Goal: Task Accomplishment & Management: Complete application form

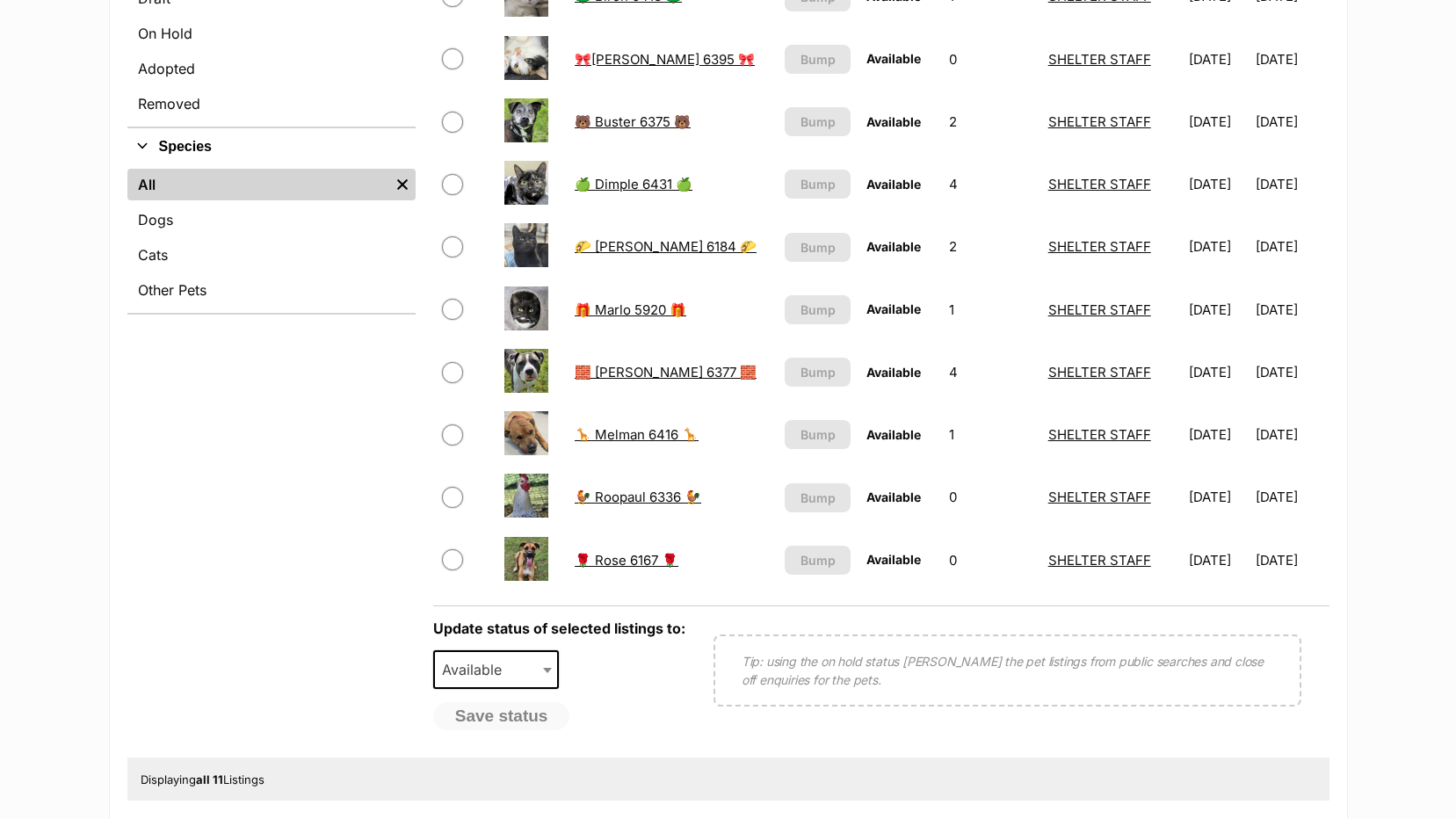
scroll to position [263, 0]
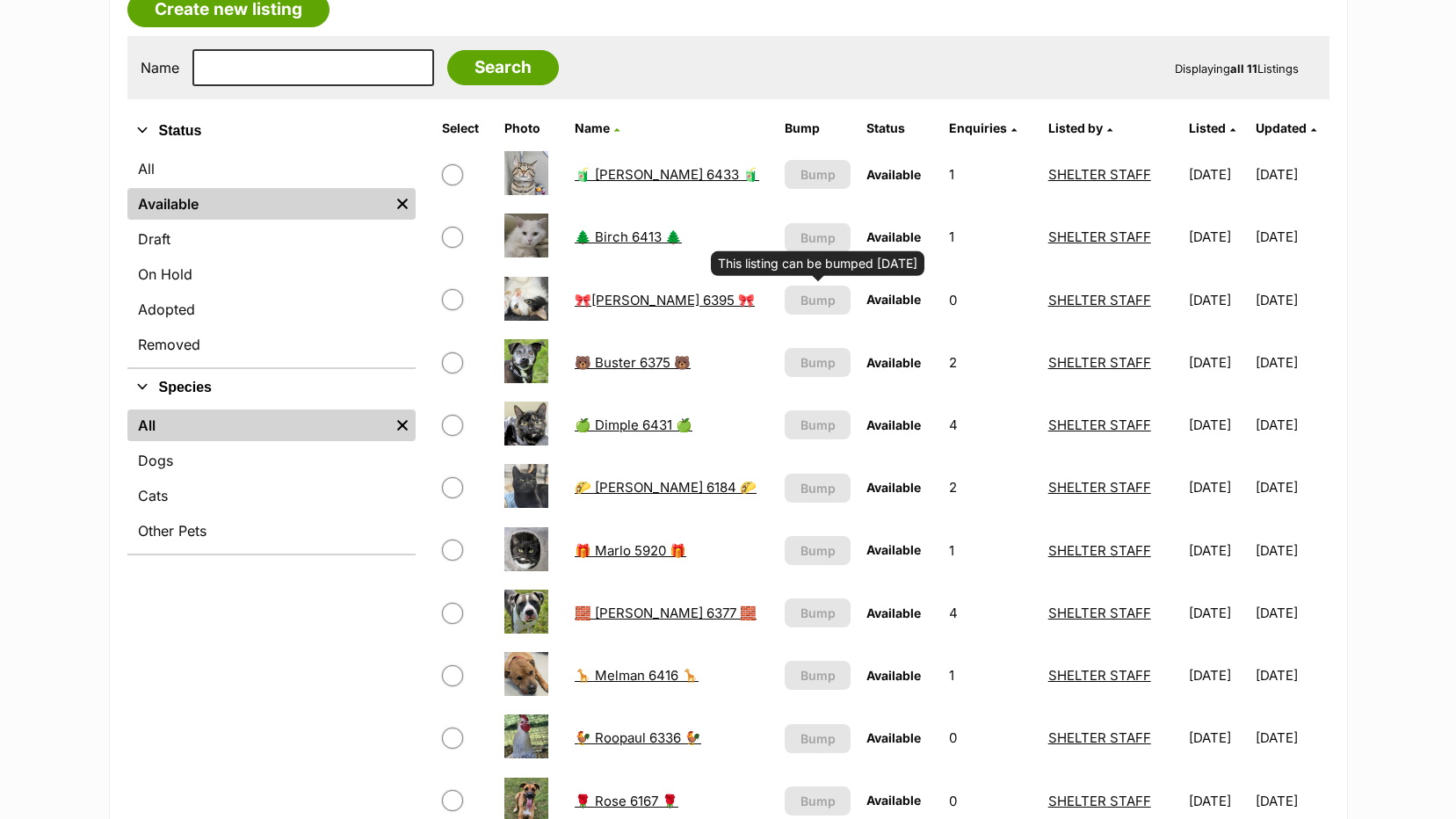
scroll to position [177, 0]
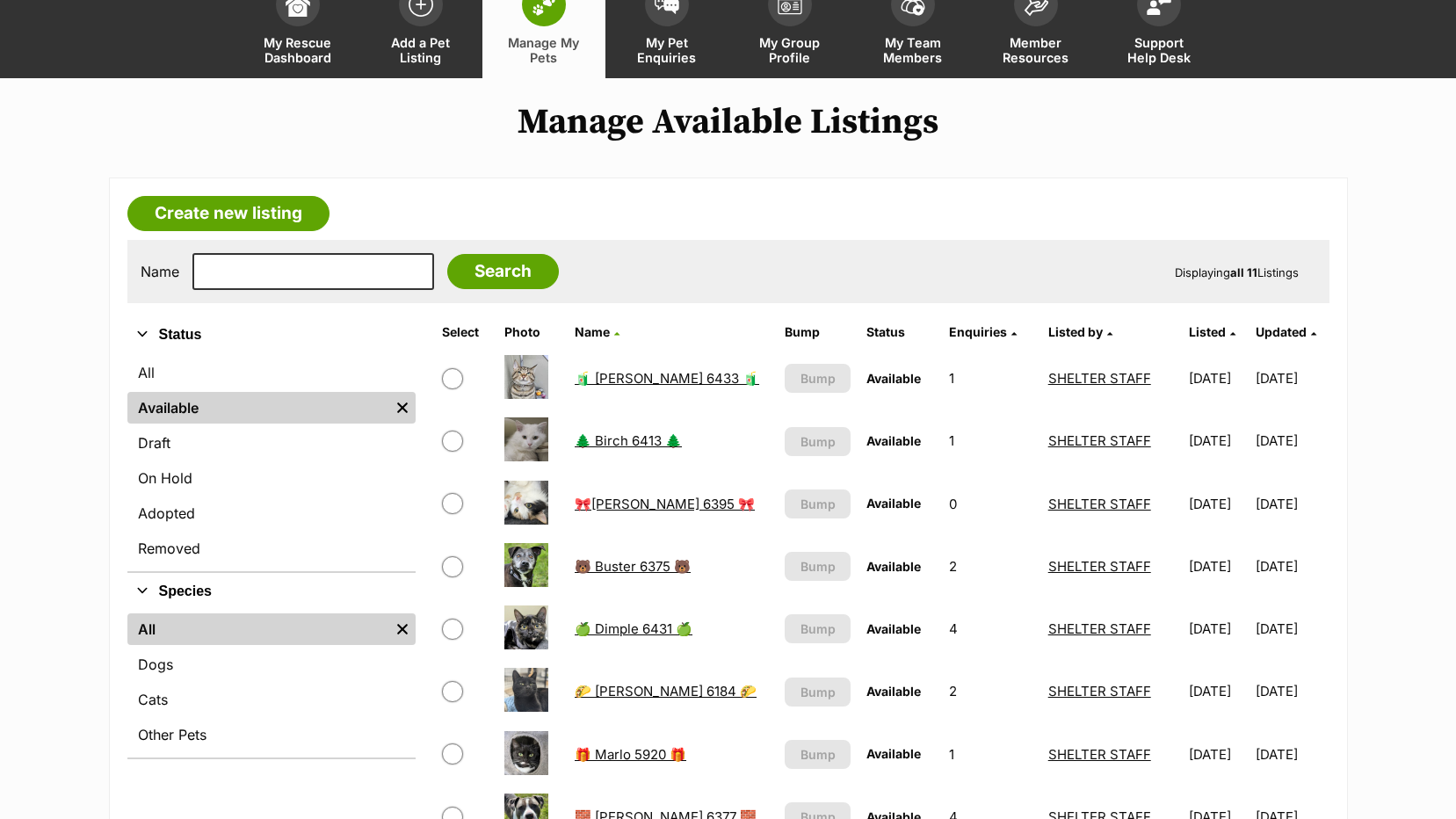
scroll to position [90, 0]
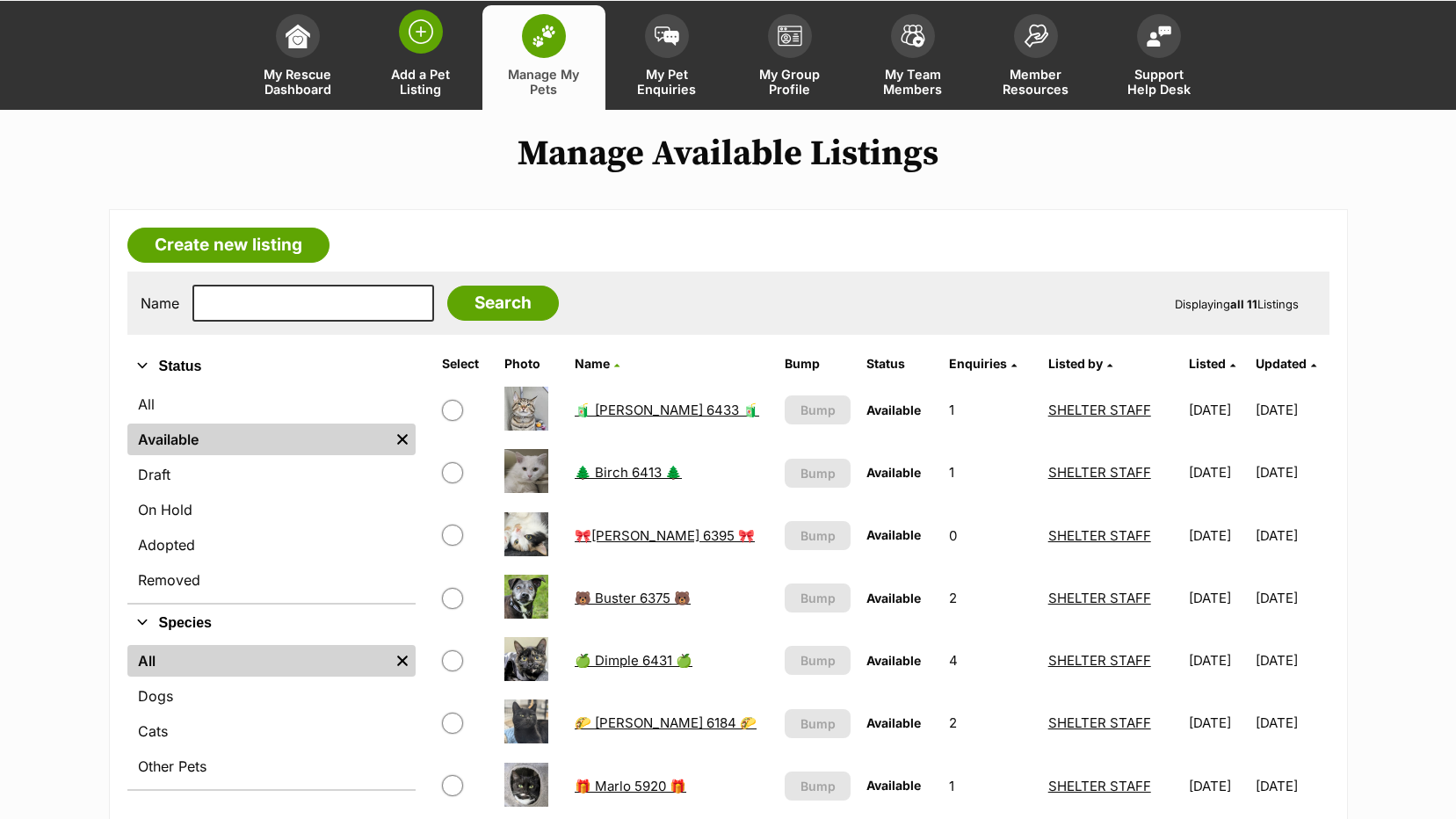
click at [414, 81] on span "Add a Pet Listing" at bounding box center [421, 81] width 79 height 30
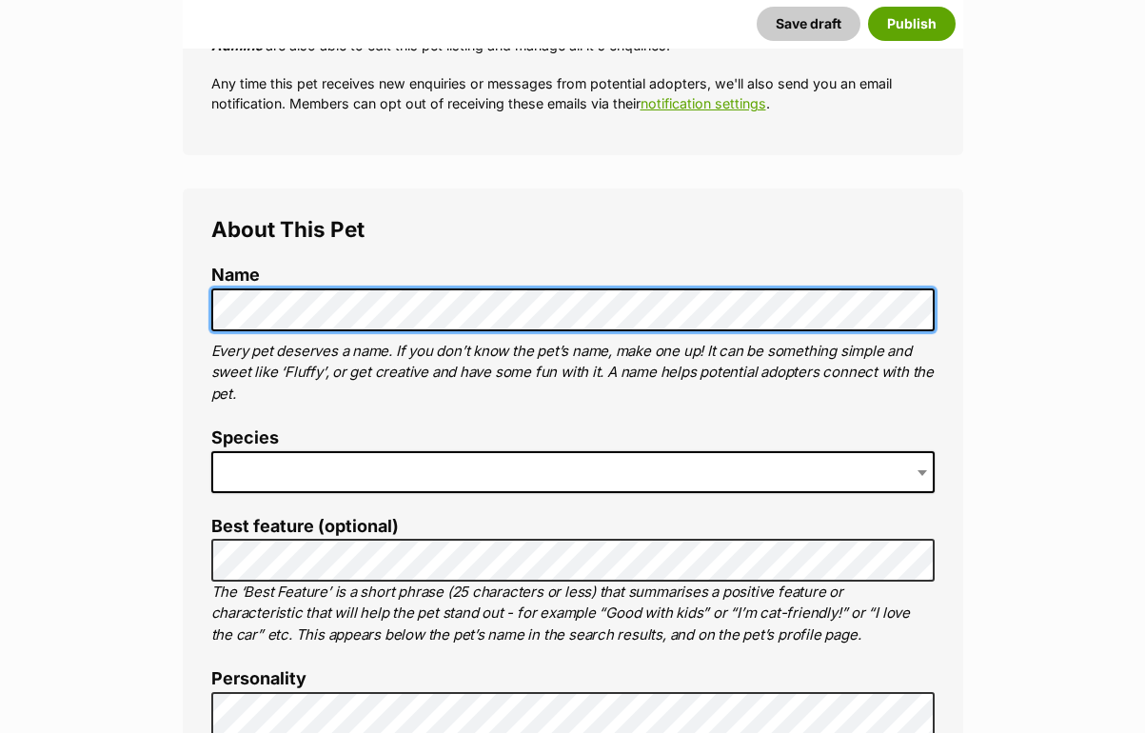
scroll to position [571, 0]
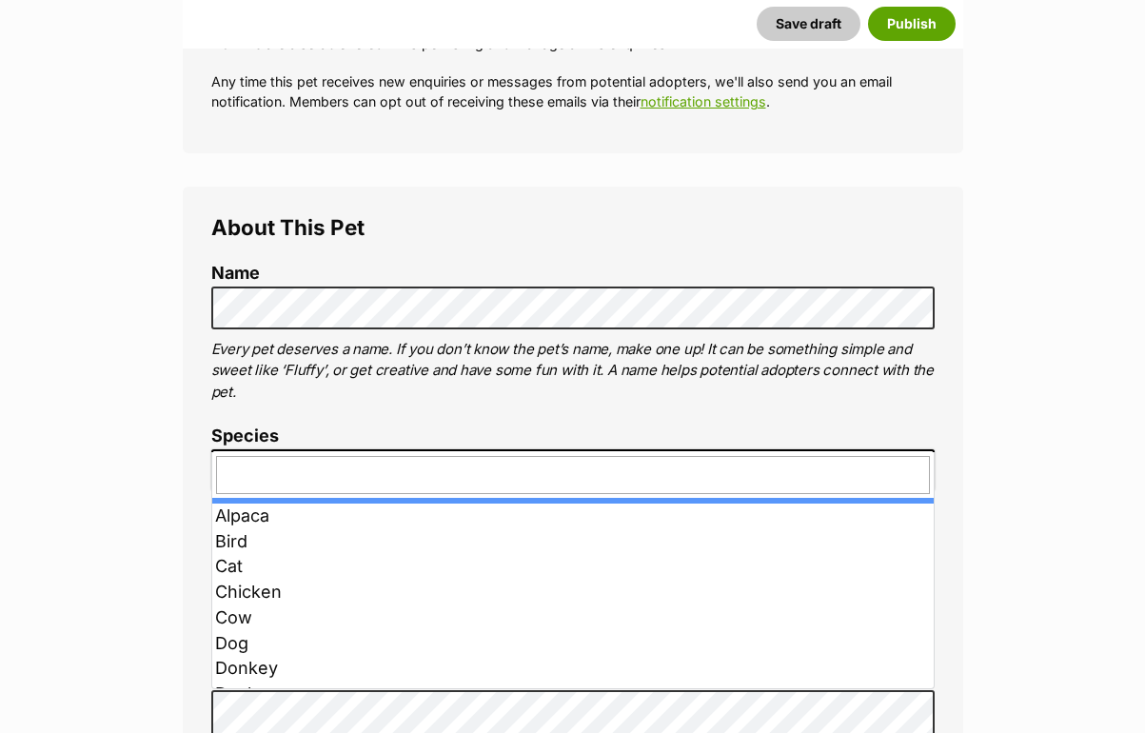
click at [252, 449] on span at bounding box center [572, 470] width 723 height 42
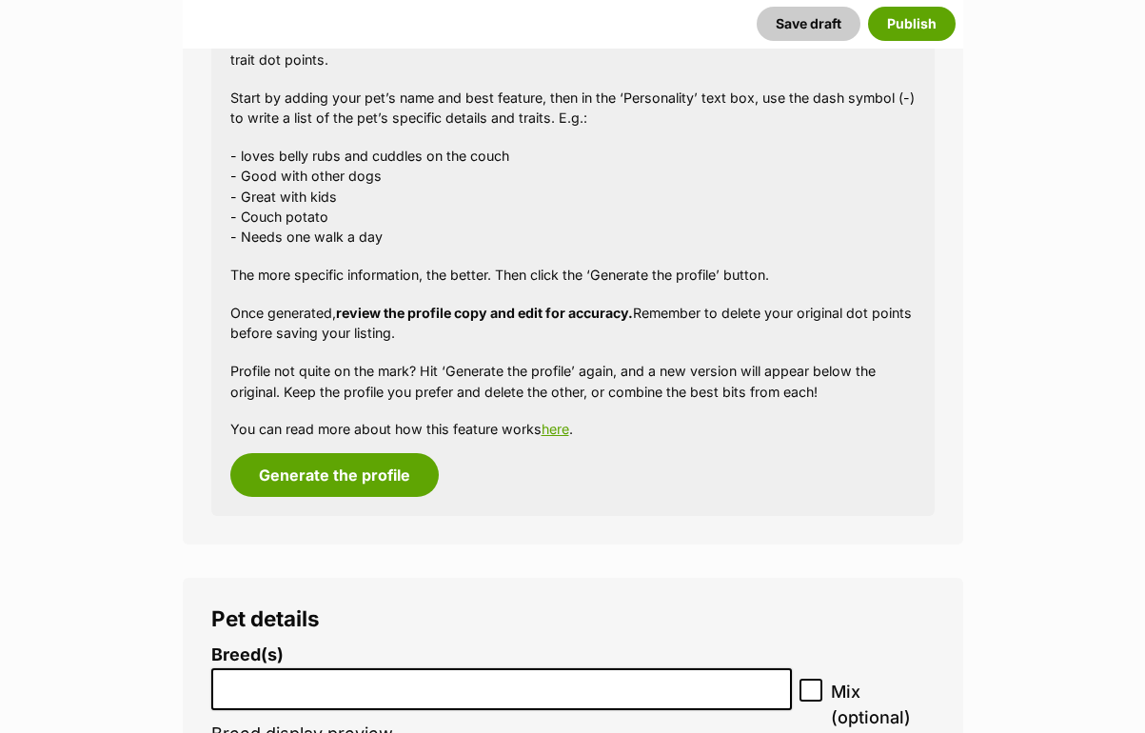
scroll to position [1808, 0]
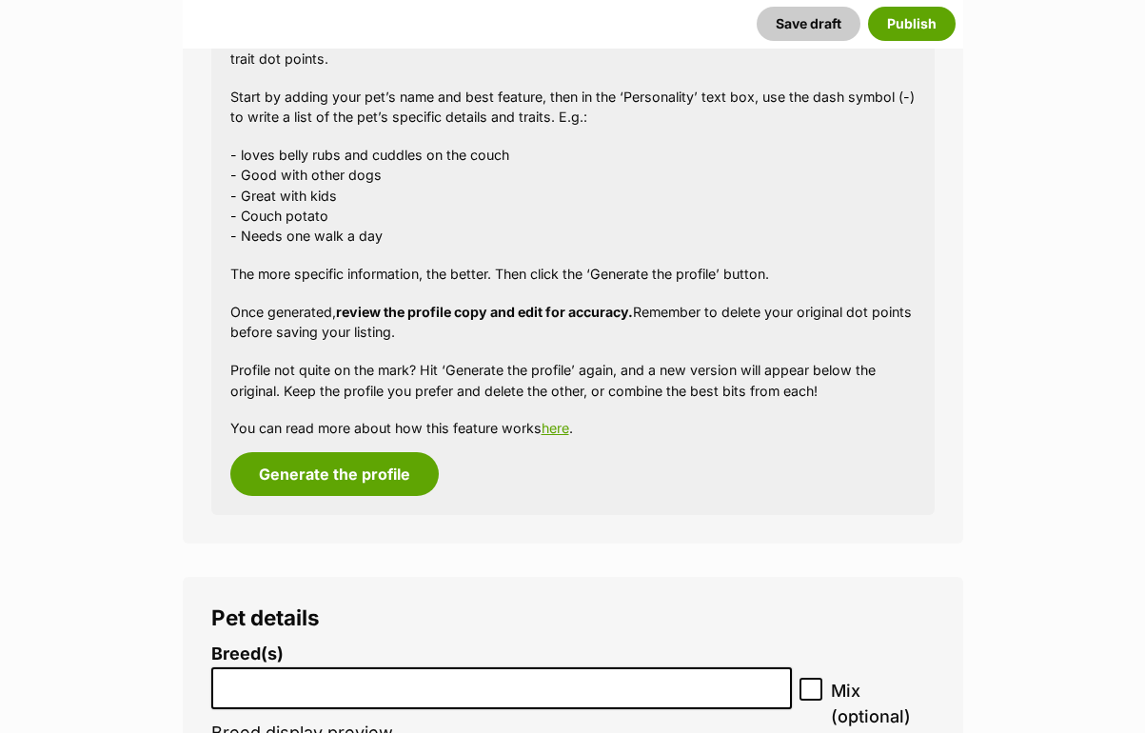
click at [266, 669] on li at bounding box center [502, 688] width 568 height 39
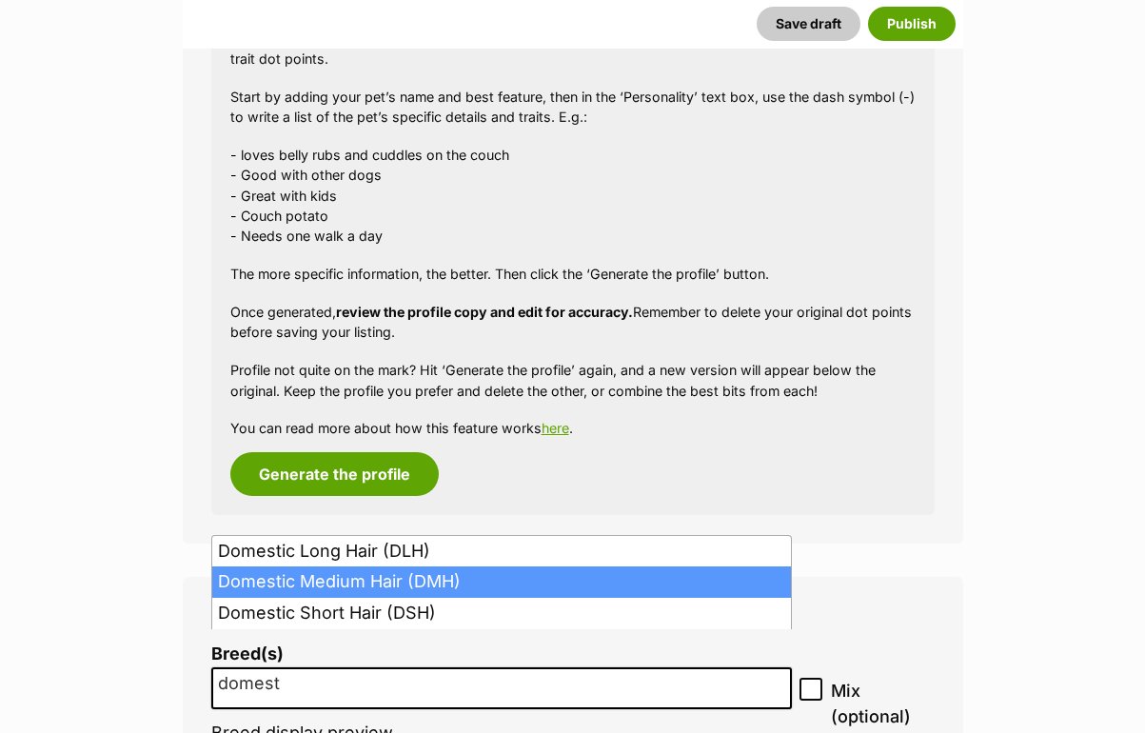
type input "domest"
select select "252101"
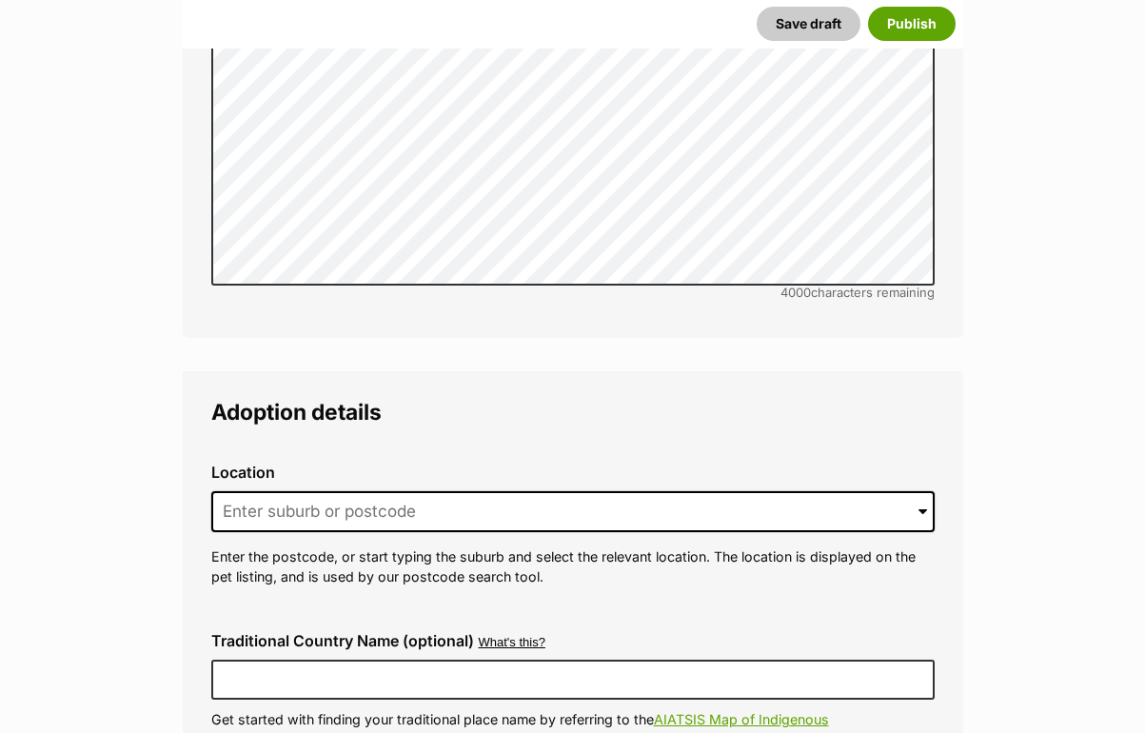
scroll to position [4377, 0]
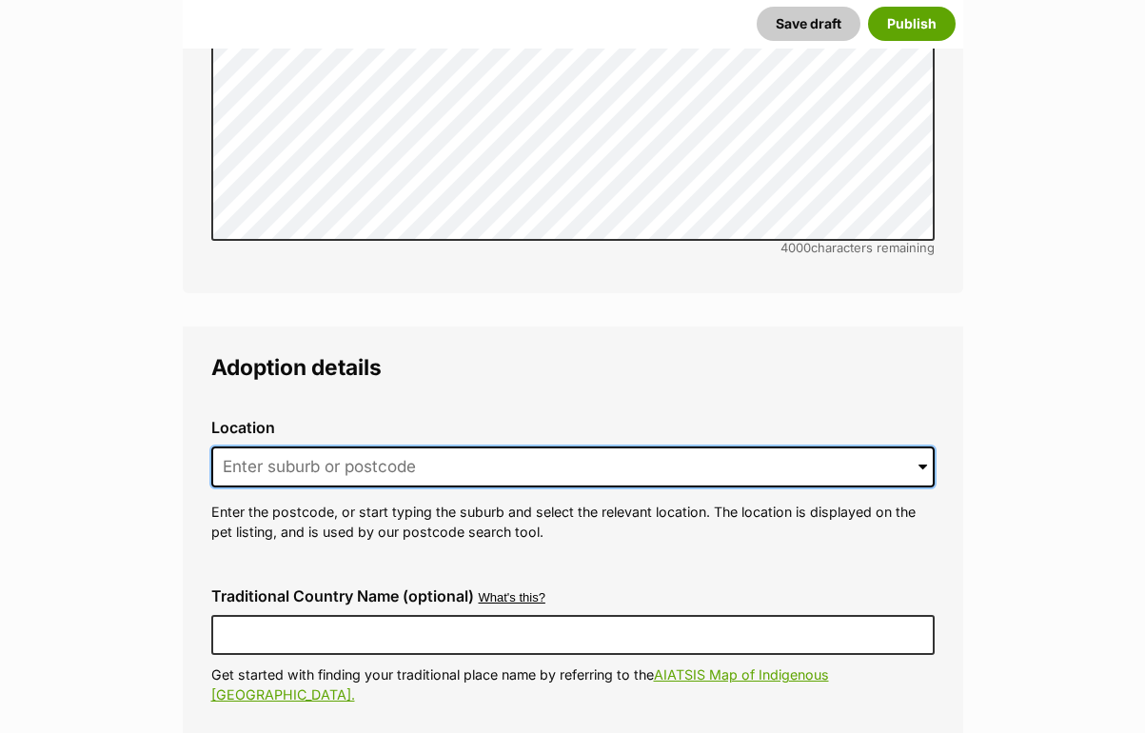
click at [316, 446] on input at bounding box center [572, 467] width 723 height 42
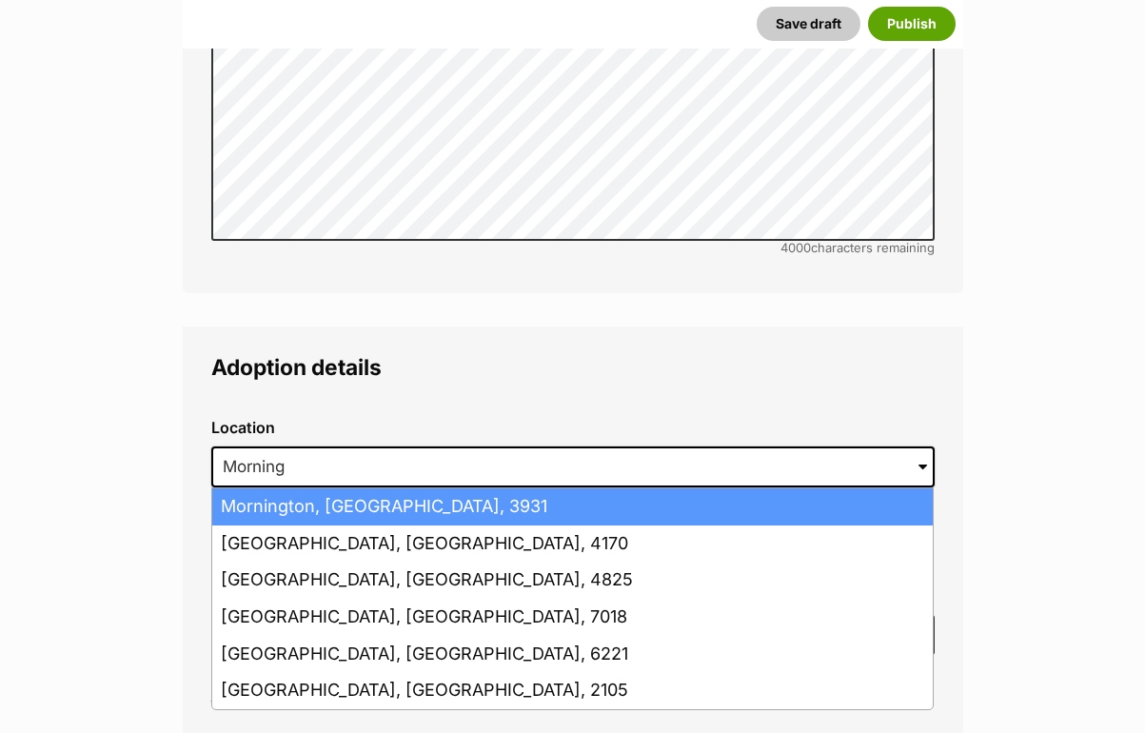
click at [347, 488] on li "Mornington, Victoria, 3931" at bounding box center [572, 506] width 720 height 37
type input "Mornington, Victoria, 3931"
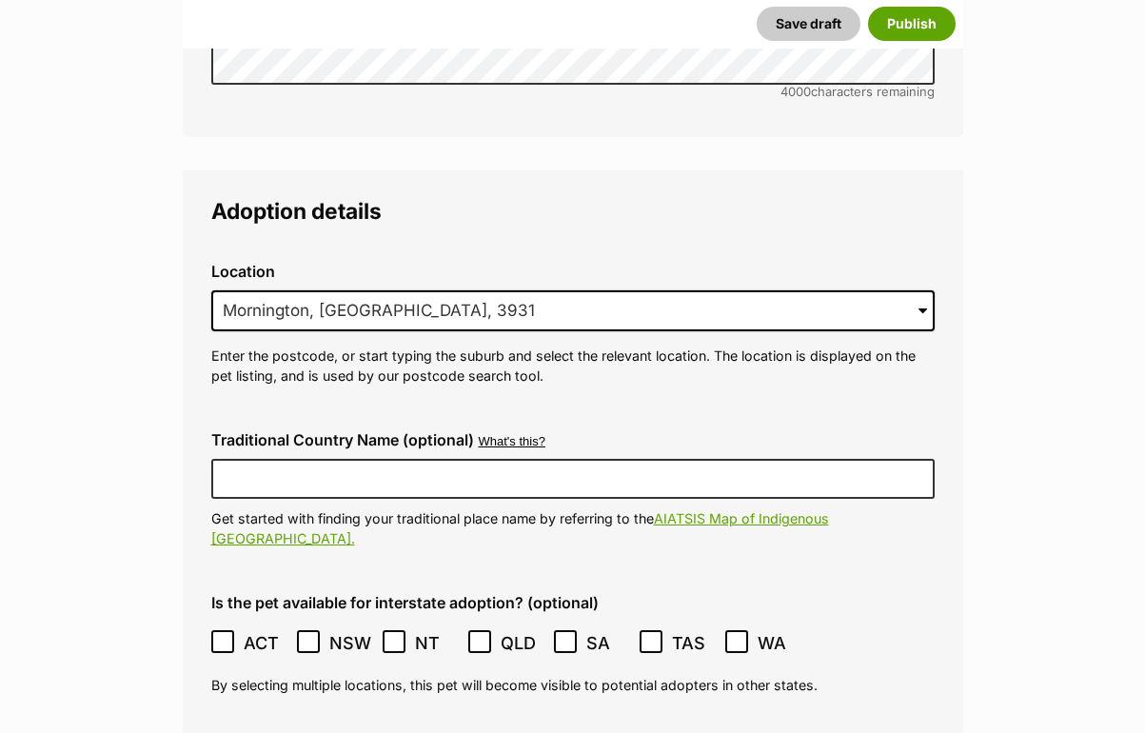
scroll to position [4663, 0]
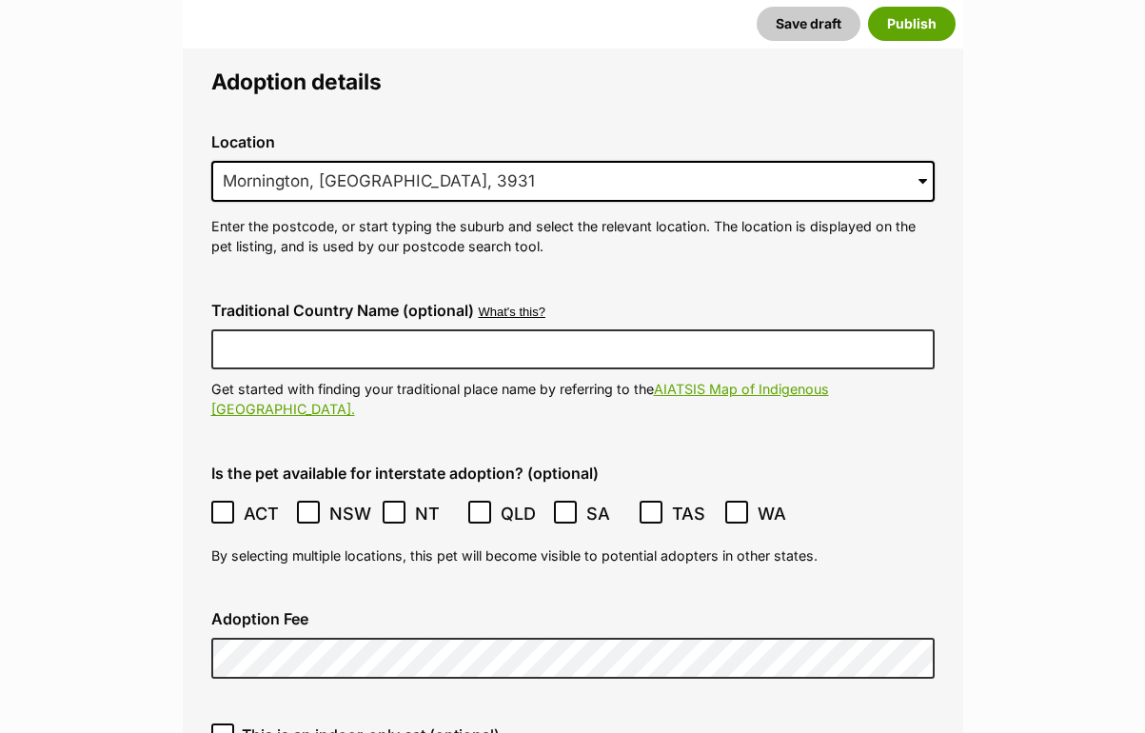
type input "BR112395"
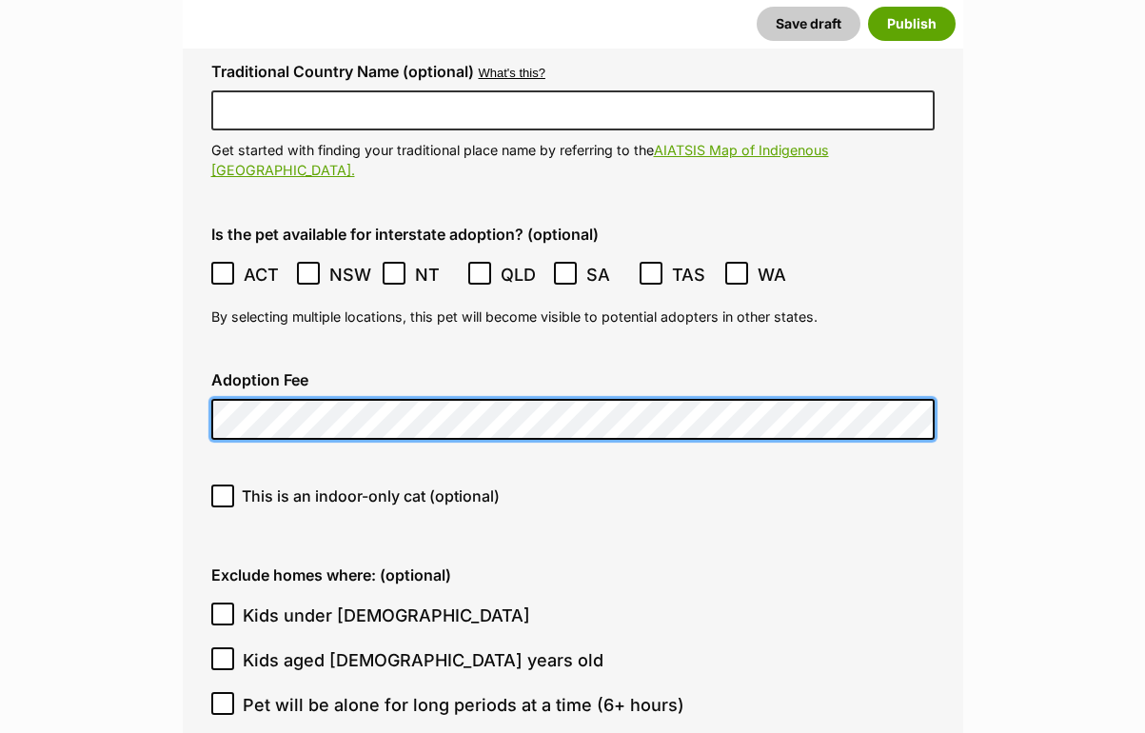
scroll to position [5128, 0]
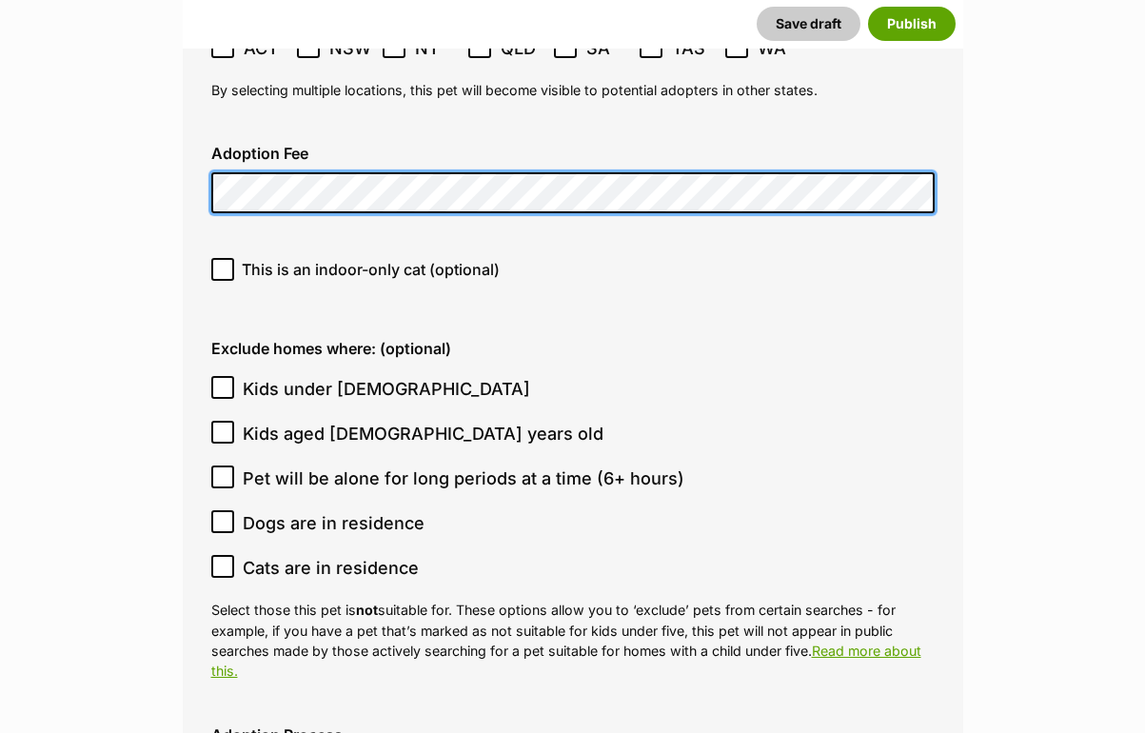
click at [221, 265] on icon at bounding box center [222, 269] width 11 height 9
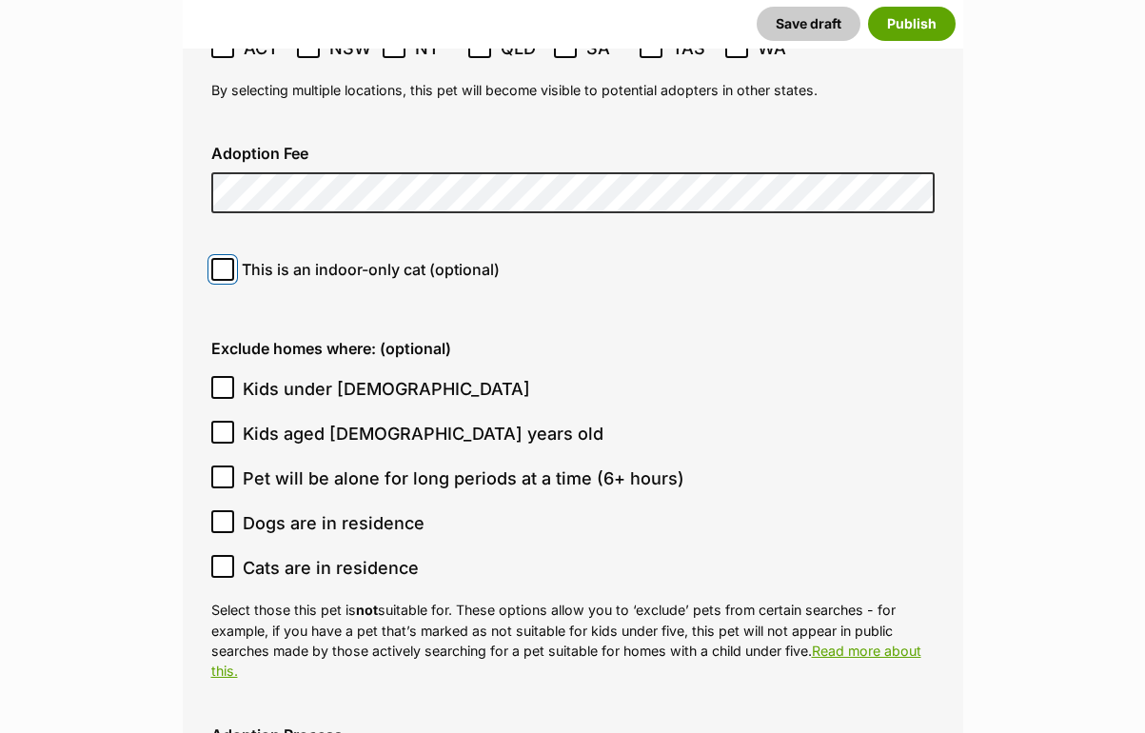
click at [221, 258] on input "This is an indoor-only cat (optional)" at bounding box center [222, 269] width 23 height 23
checkbox input "true"
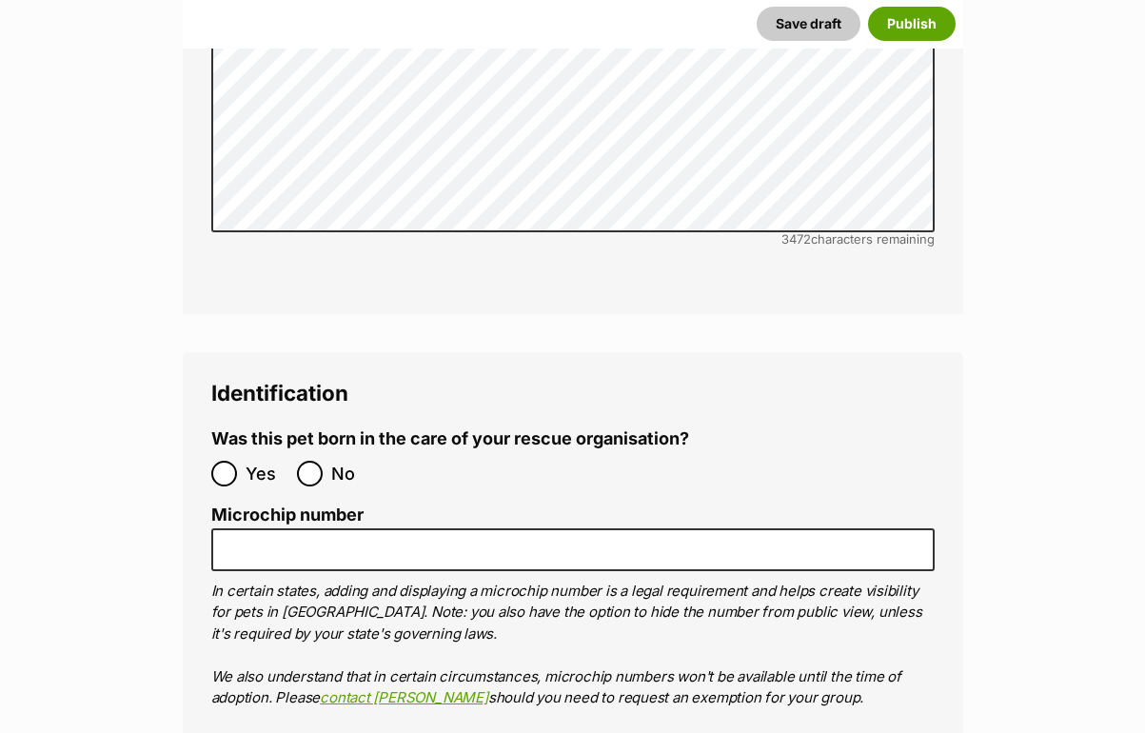
scroll to position [6175, 0]
click at [311, 460] on input "No" at bounding box center [310, 473] width 26 height 26
radio input "true"
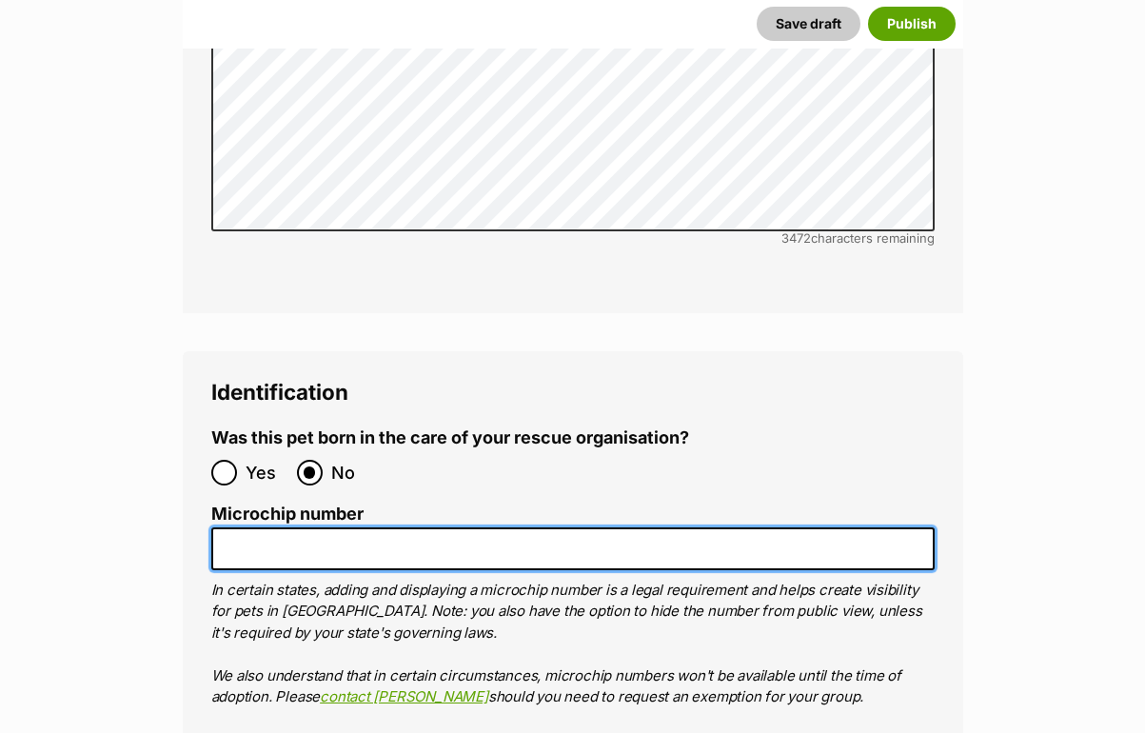
click at [244, 527] on input "Microchip number" at bounding box center [572, 548] width 723 height 43
paste input "956000018344373"
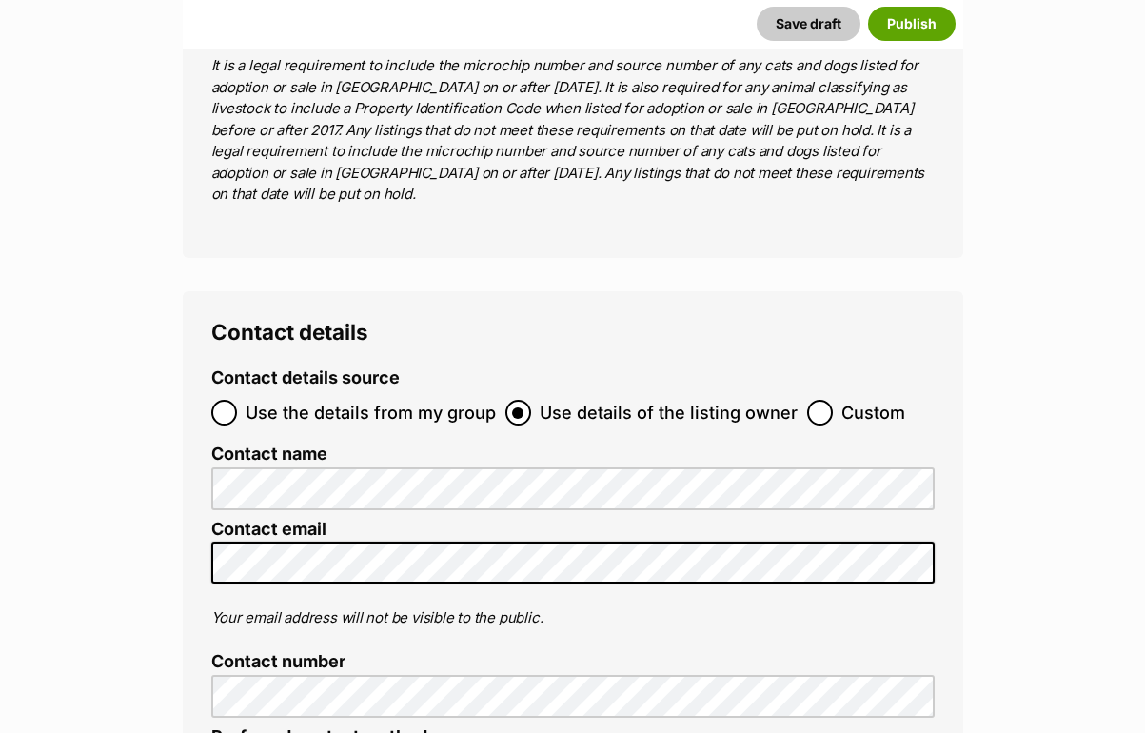
scroll to position [7221, 0]
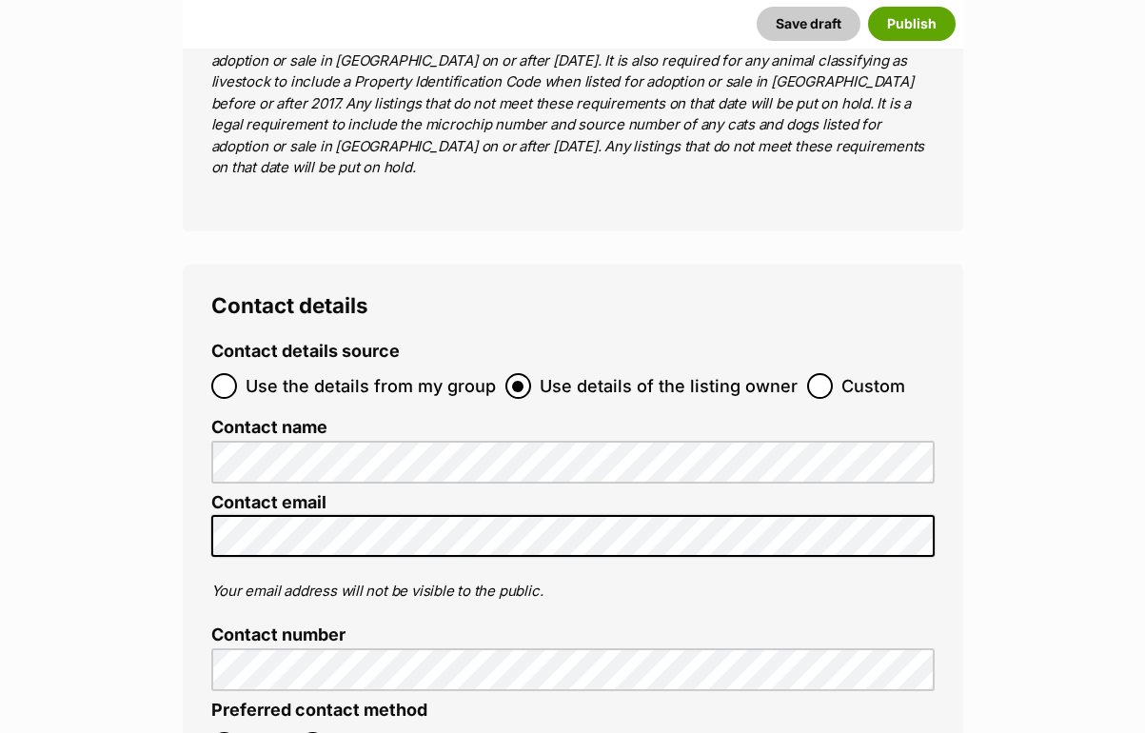
type input "956000018344373"
click at [219, 732] on input "Email" at bounding box center [224, 745] width 26 height 26
radio input "true"
click at [798, 34] on button "Save draft" at bounding box center [808, 24] width 104 height 34
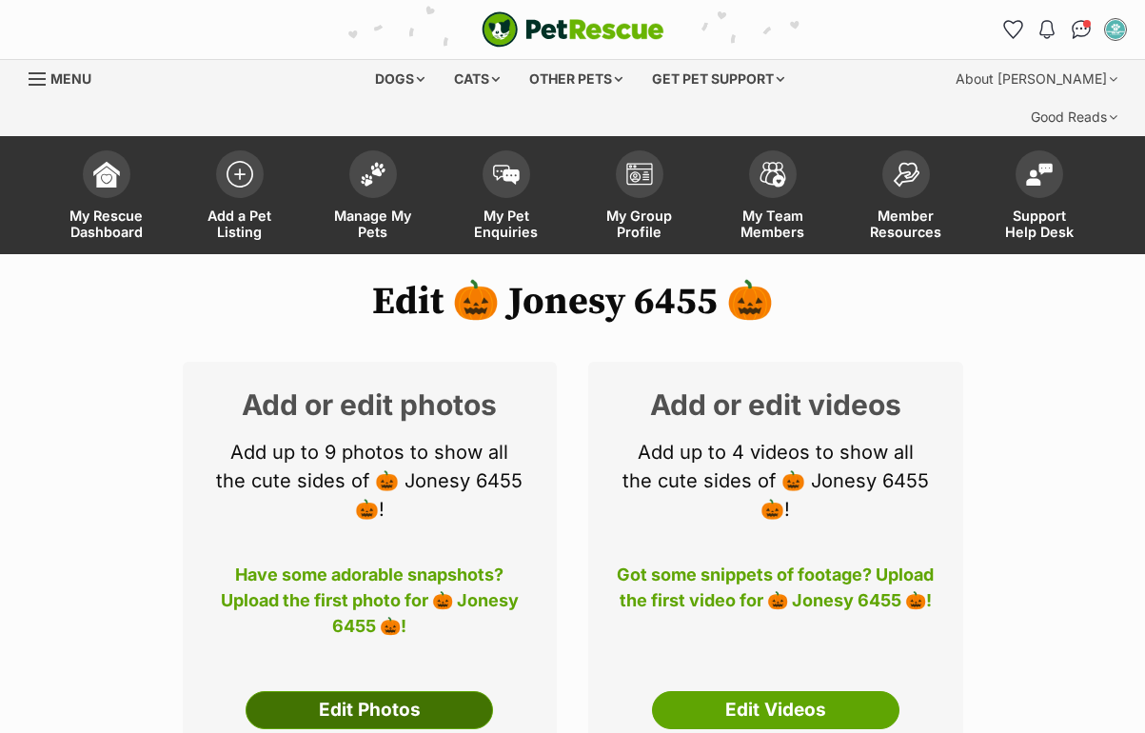
click at [466, 691] on link "Edit Photos" at bounding box center [368, 710] width 247 height 38
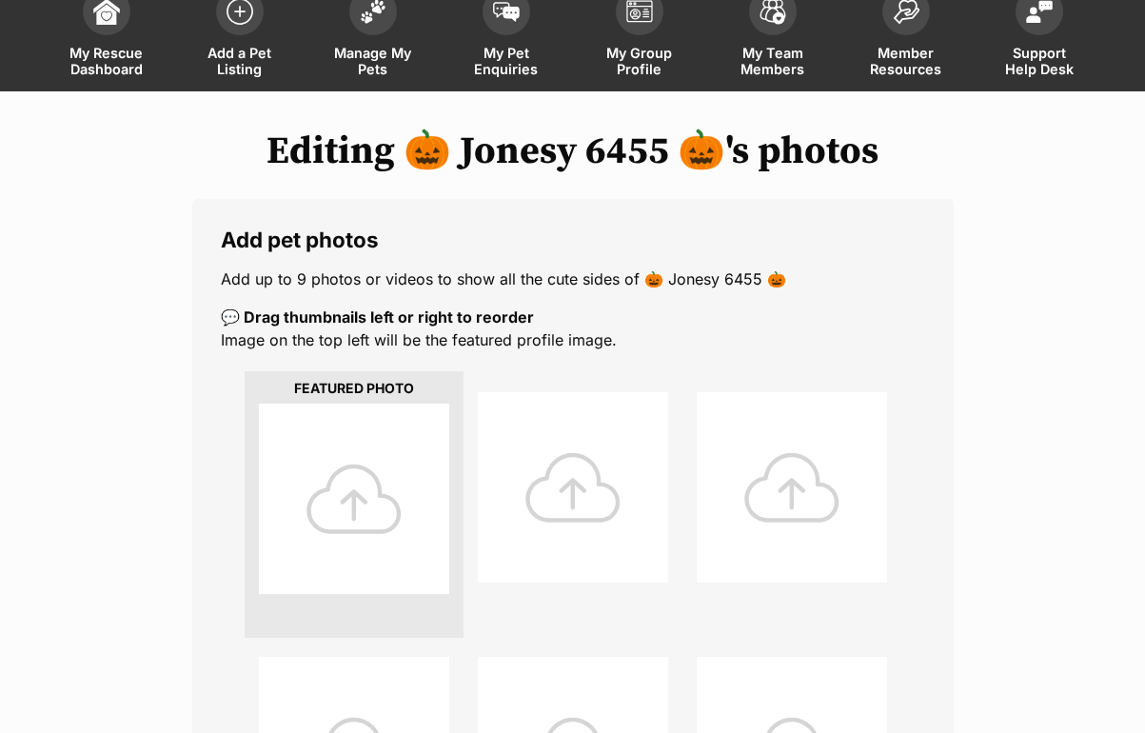
scroll to position [190, 0]
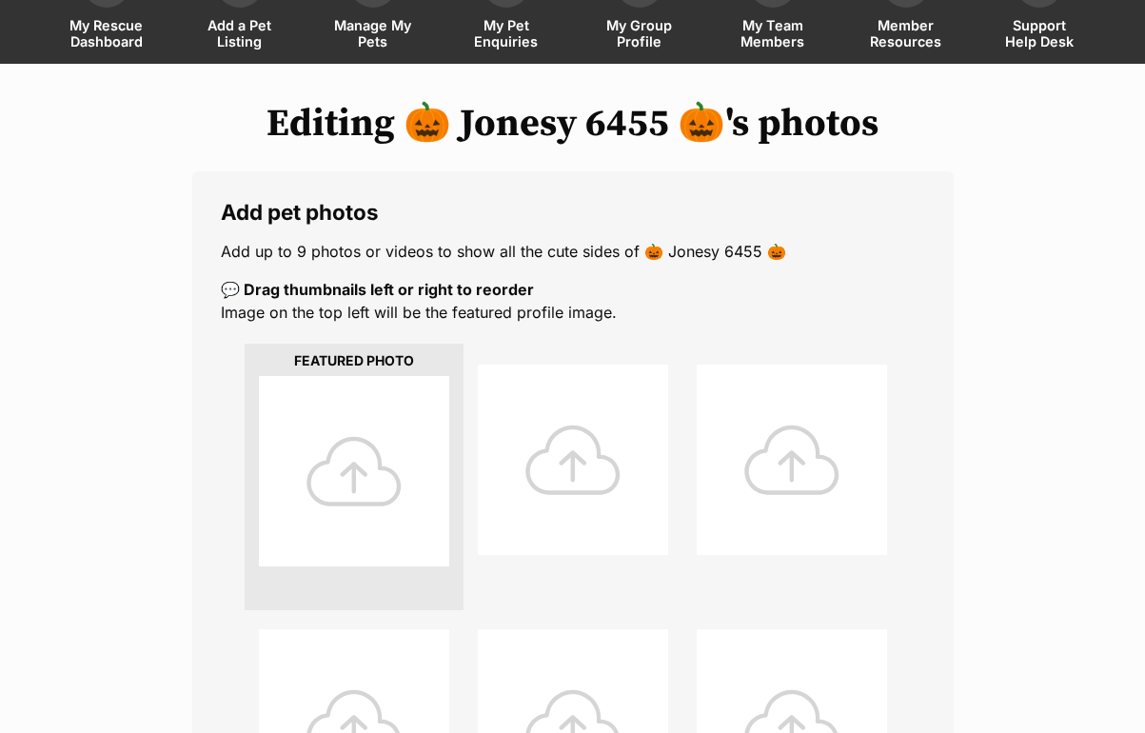
click at [364, 447] on div at bounding box center [354, 471] width 190 height 190
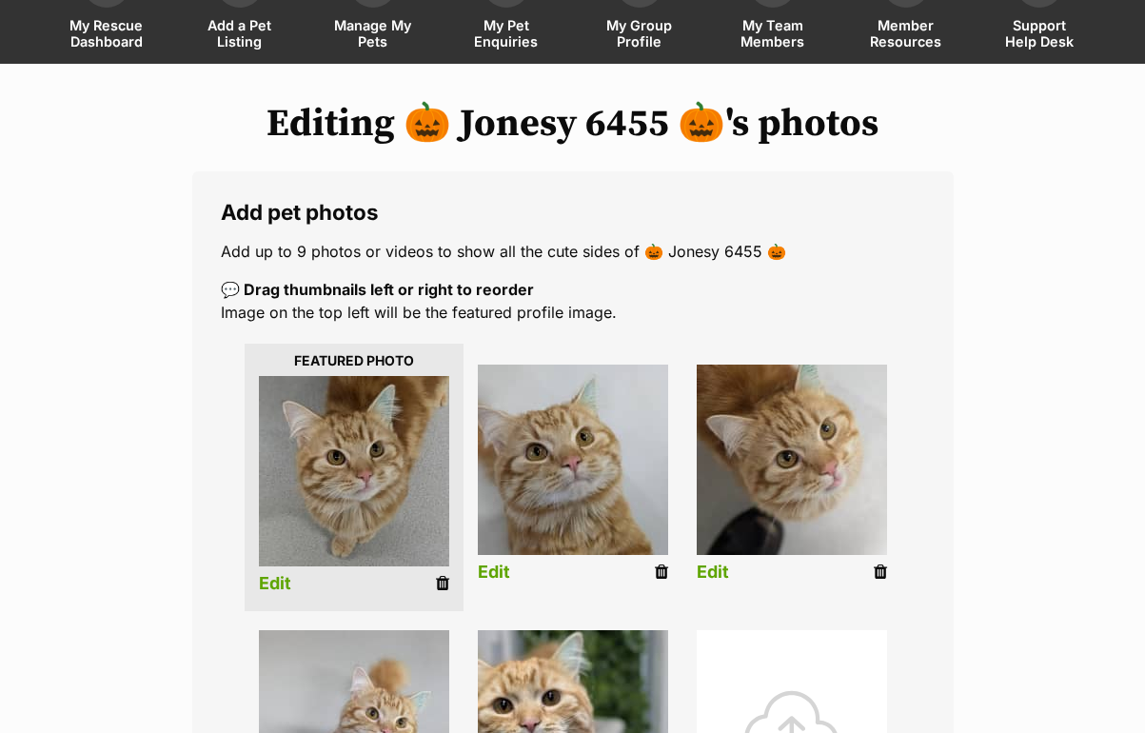
click at [270, 574] on link "Edit" at bounding box center [275, 584] width 32 height 20
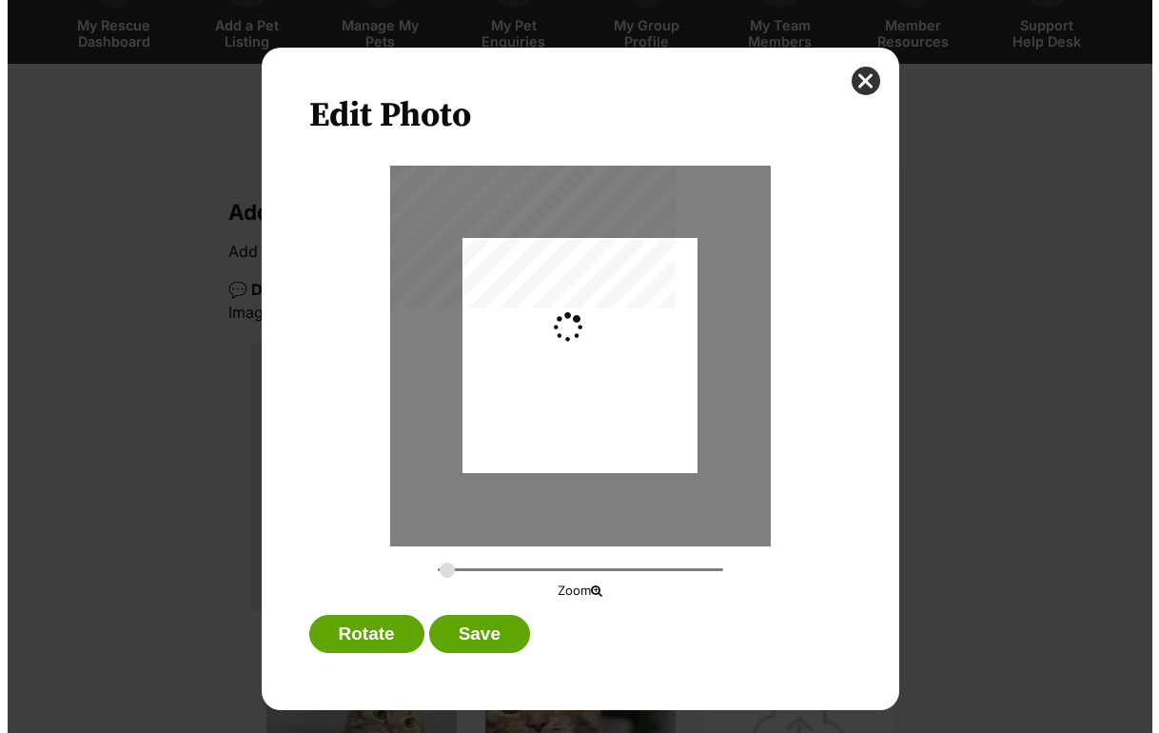
scroll to position [0, 0]
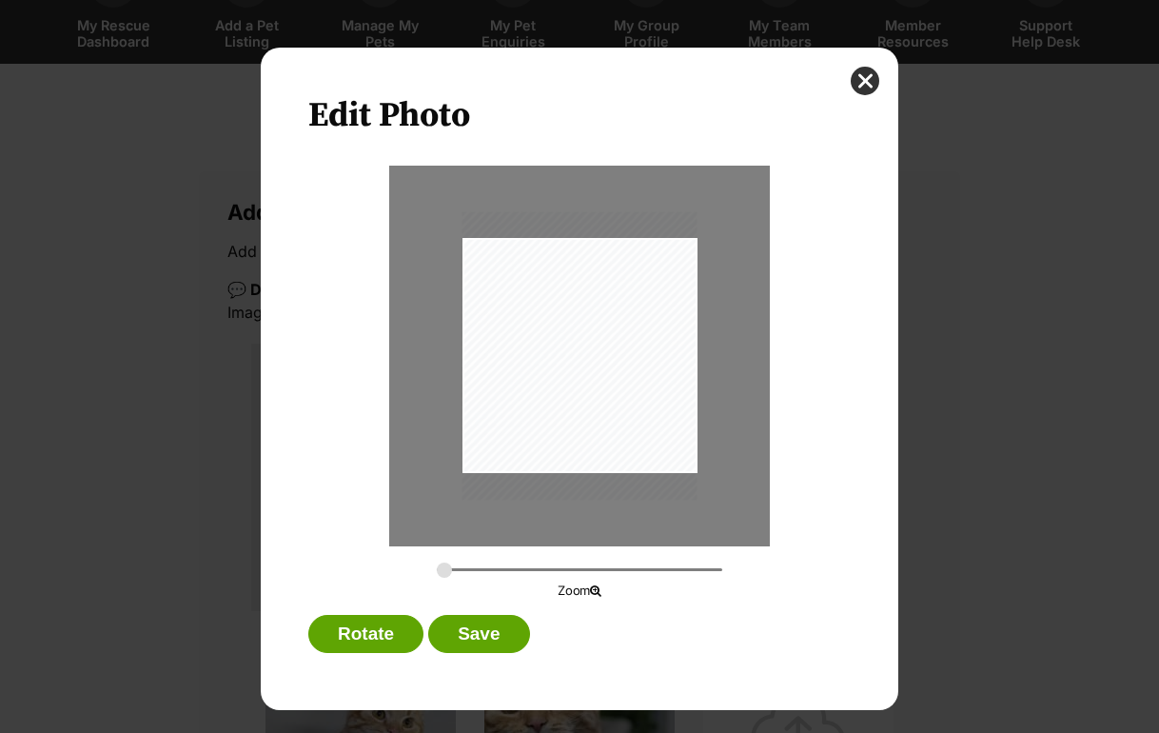
click at [440, 579] on input "Dialog Window - Close (Press escape to close)" at bounding box center [579, 569] width 285 height 18
drag, startPoint x: 442, startPoint y: 566, endPoint x: 459, endPoint y: 569, distance: 16.4
type input "0.3391"
click at [459, 569] on input "Dialog Window - Close (Press escape to close)" at bounding box center [579, 569] width 285 height 18
click at [453, 634] on button "Save" at bounding box center [478, 634] width 101 height 38
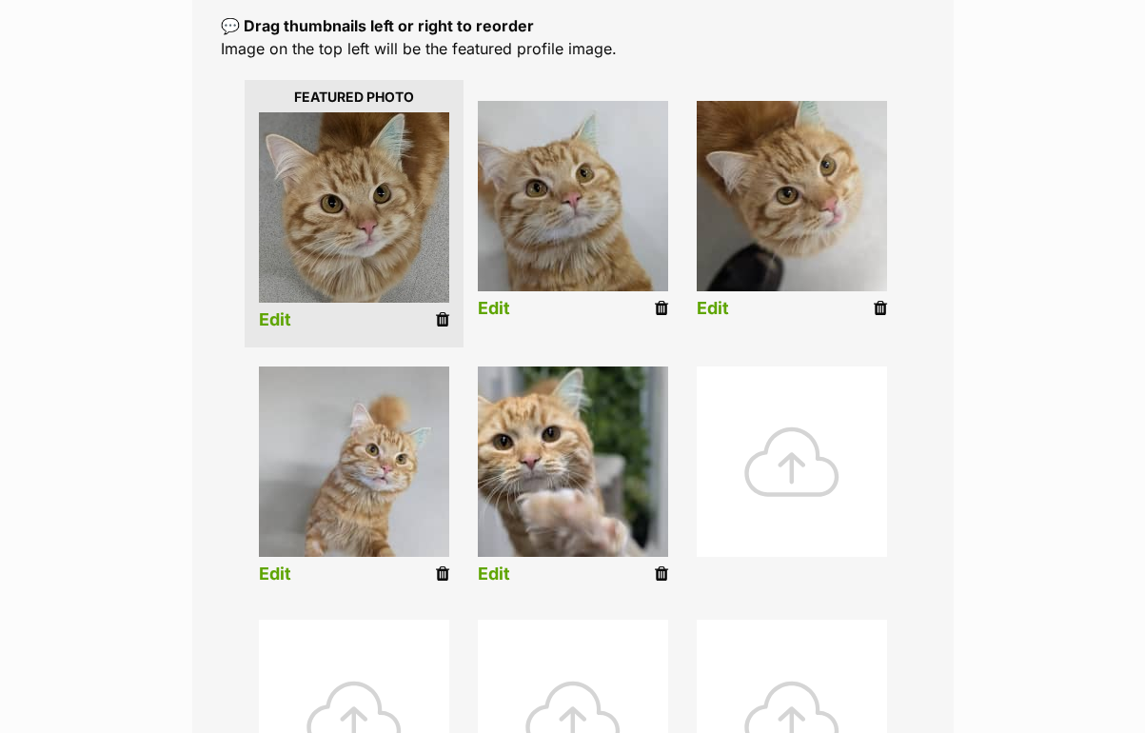
scroll to position [761, 0]
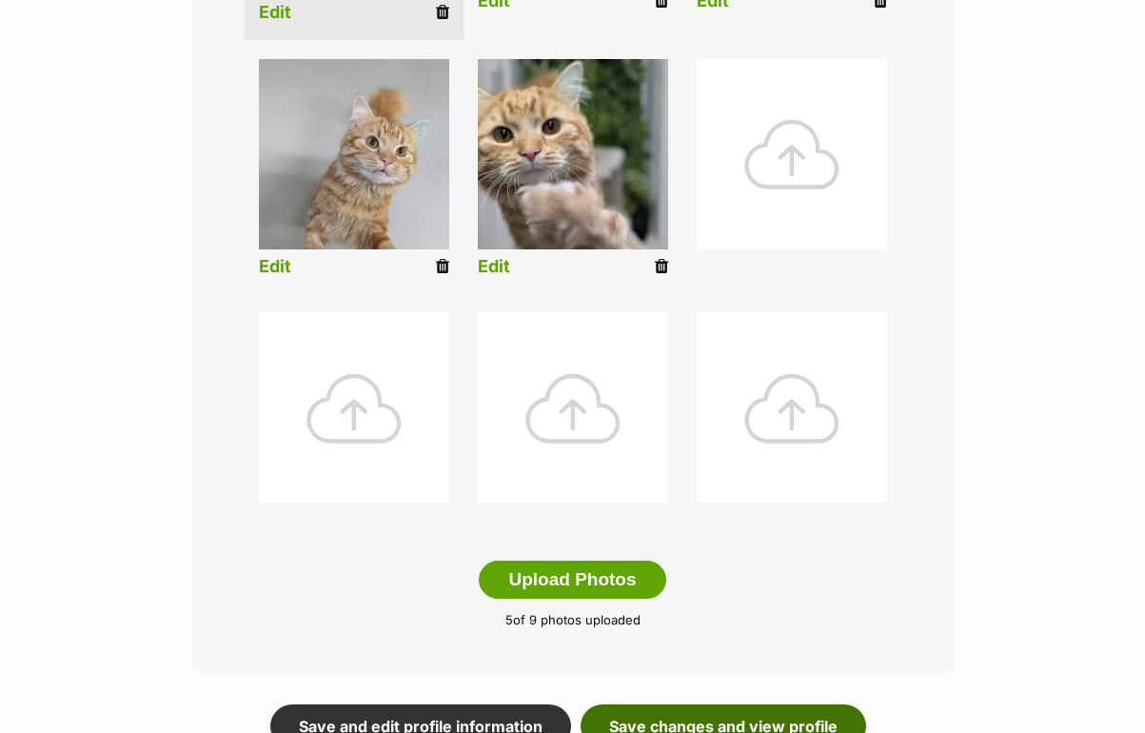
click at [697, 704] on link "Save changes and view profile" at bounding box center [722, 726] width 285 height 44
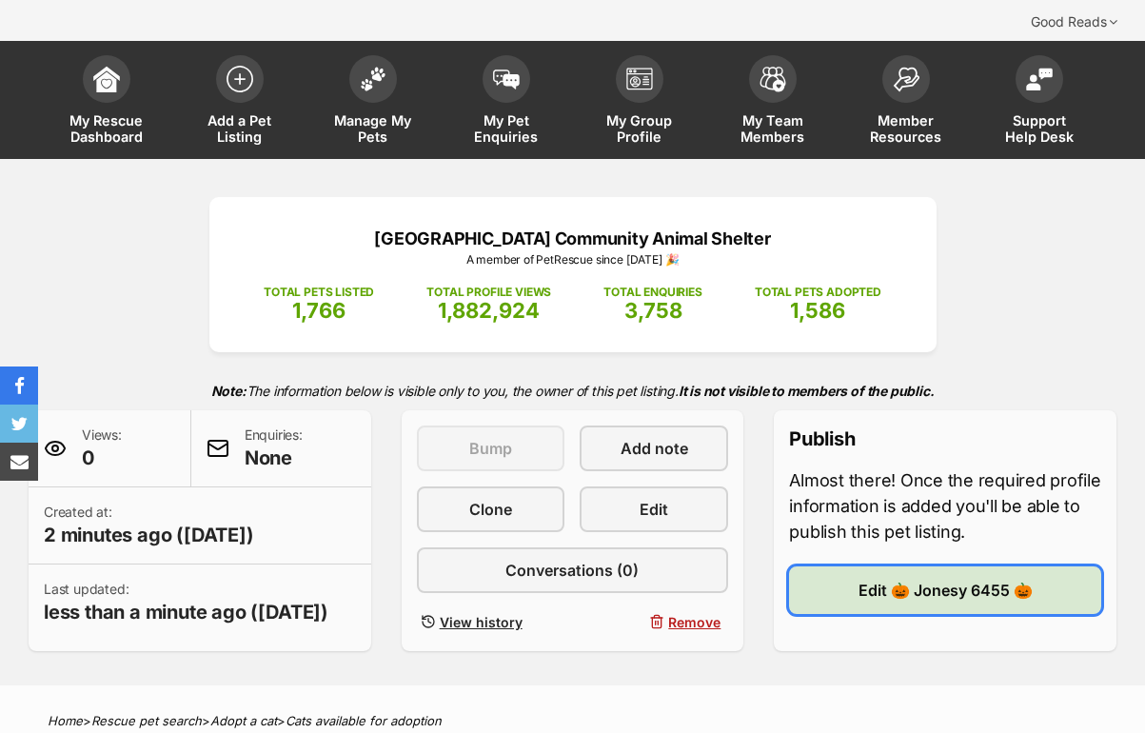
click at [934, 566] on link "Edit 🎃 Jonesy 6455 🎃" at bounding box center [945, 590] width 312 height 48
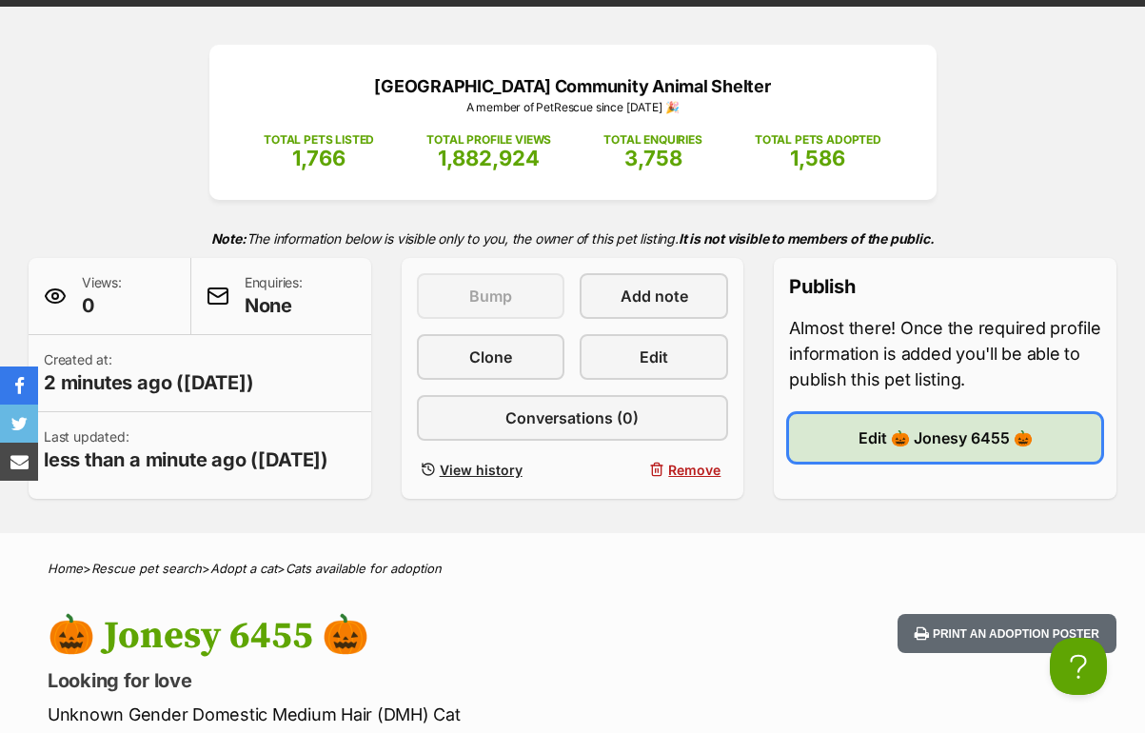
scroll to position [466, 0]
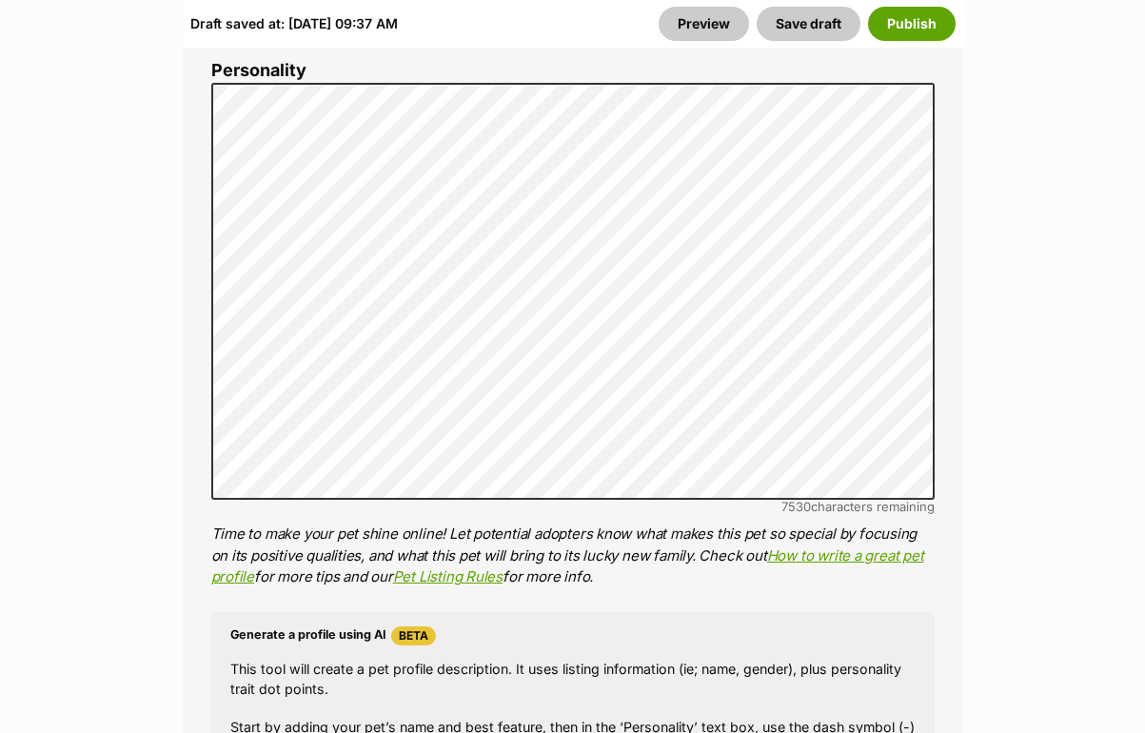
scroll to position [1618, 0]
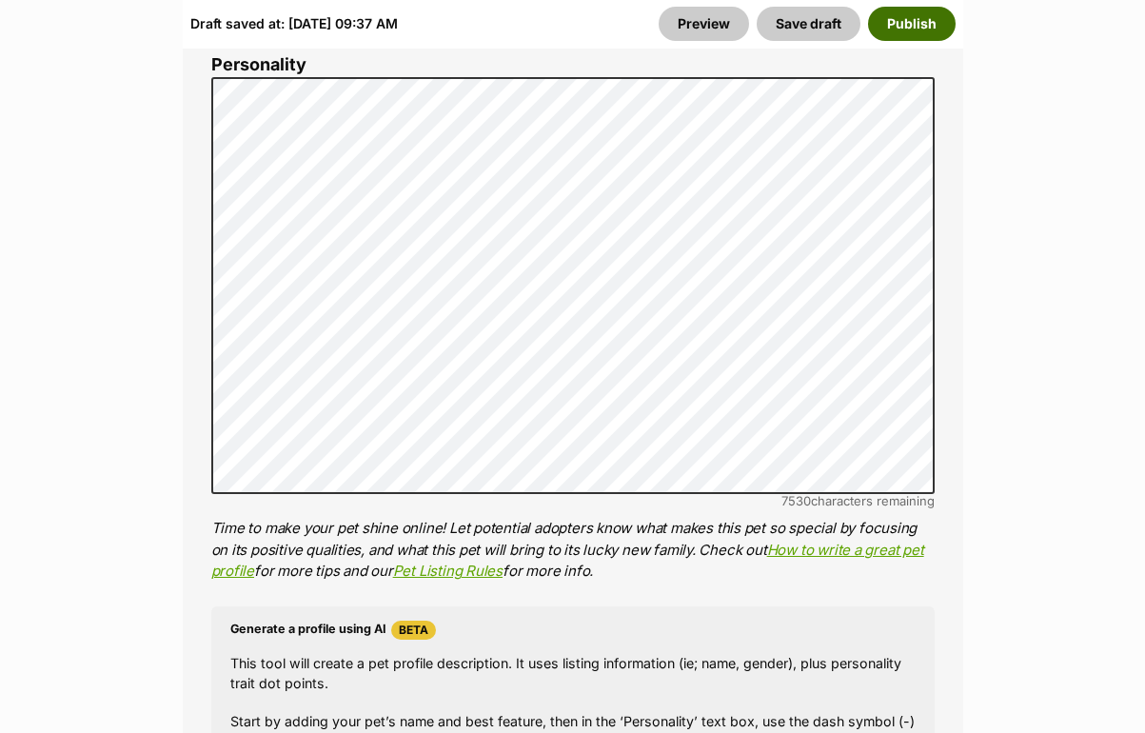
click at [921, 25] on button "Publish" at bounding box center [912, 24] width 88 height 34
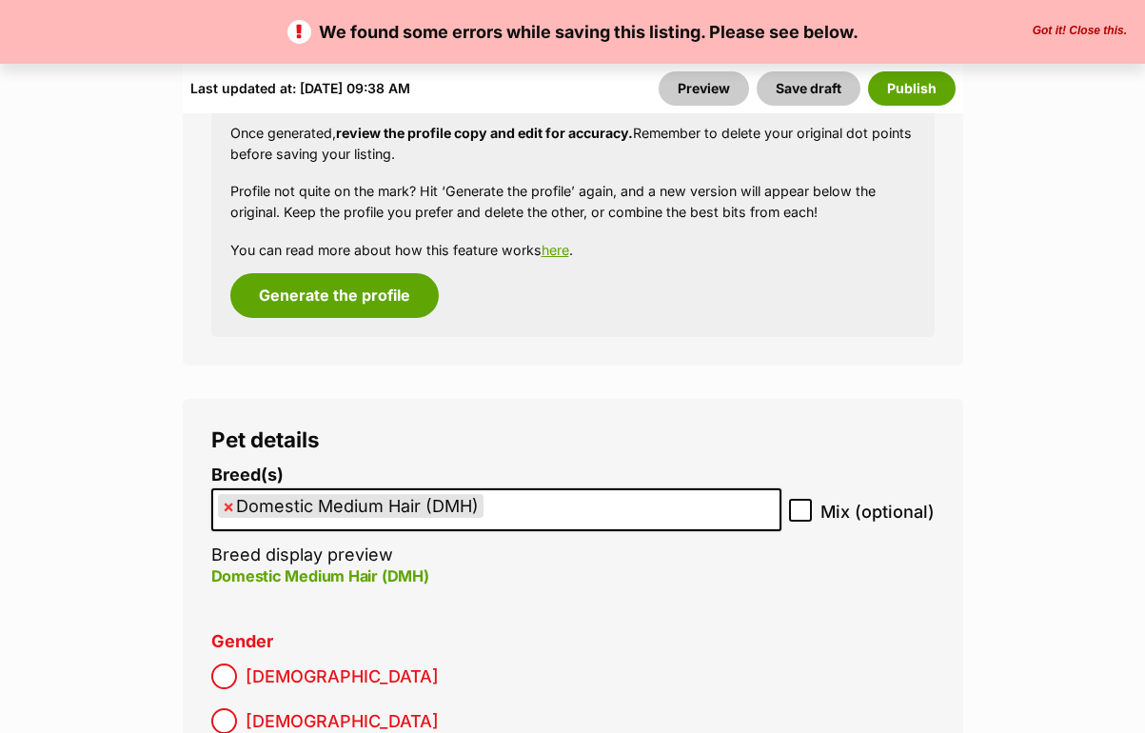
scroll to position [2569, 0]
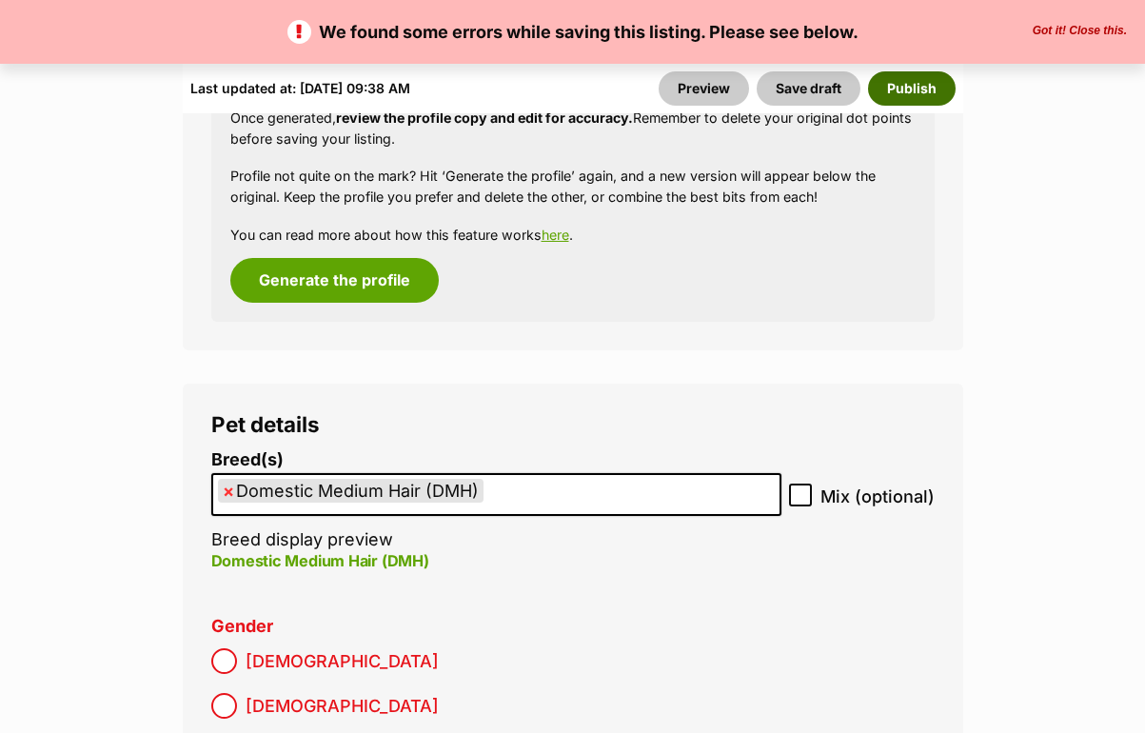
click at [892, 93] on button "Publish" at bounding box center [912, 88] width 88 height 34
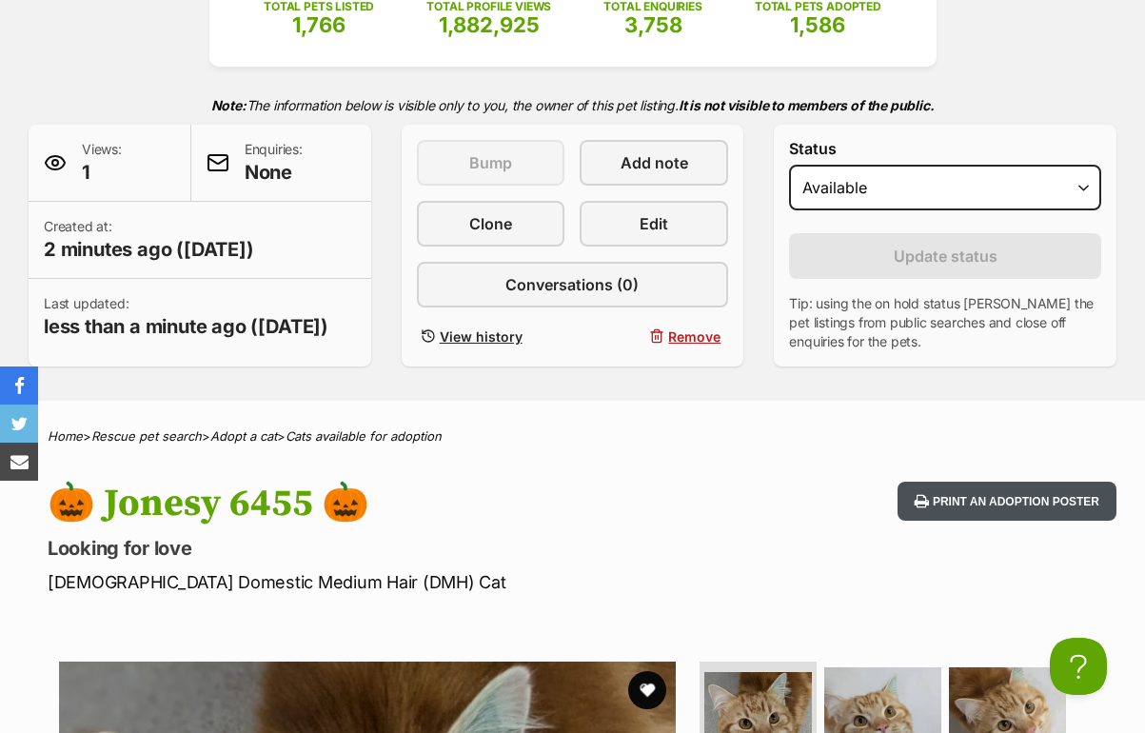
click at [955, 481] on button "Print an adoption poster" at bounding box center [1006, 500] width 219 height 39
click at [1003, 481] on button "Print an adoption poster" at bounding box center [1006, 500] width 219 height 39
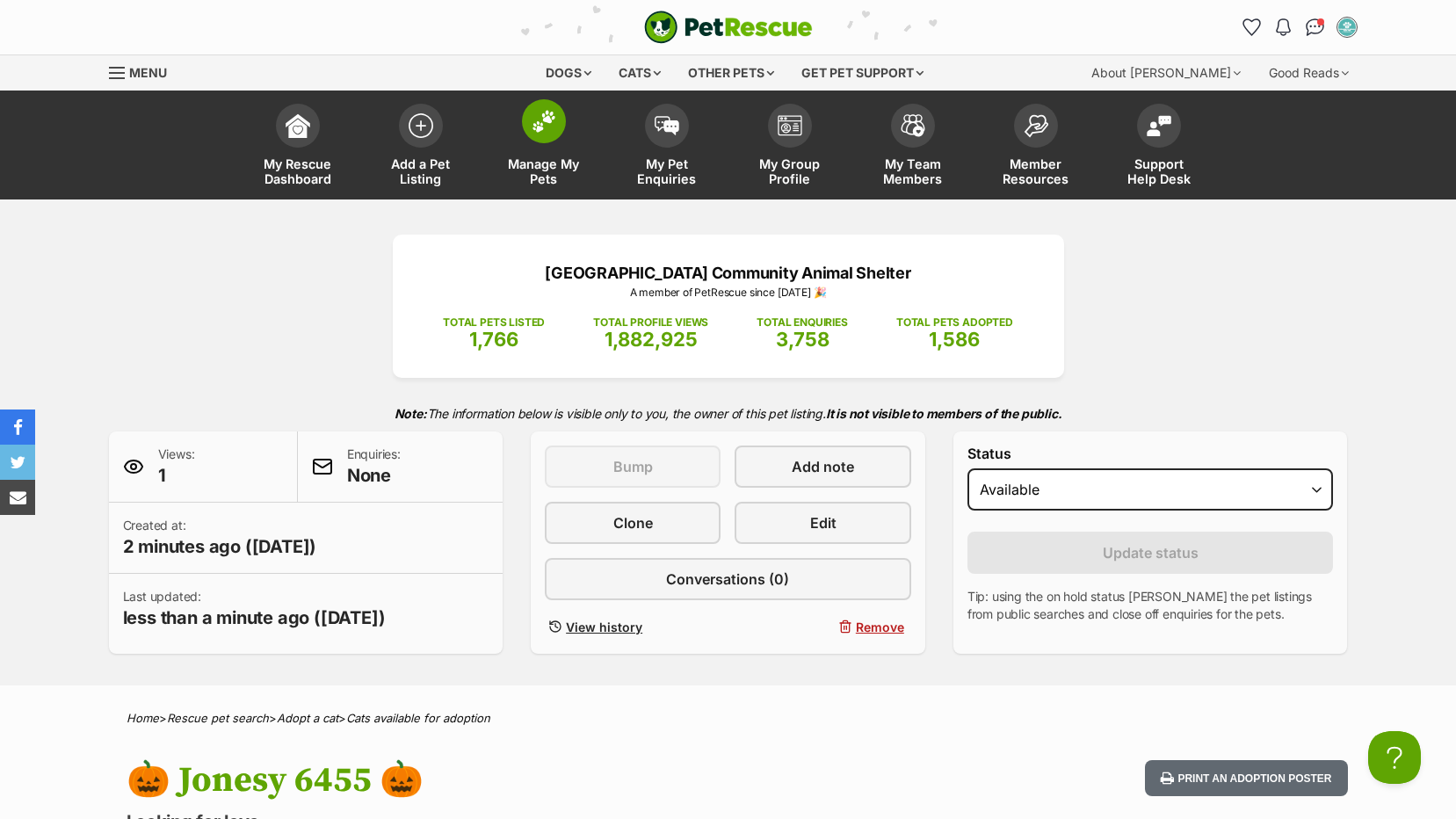
click at [536, 170] on span "Manage My Pets" at bounding box center [544, 171] width 79 height 30
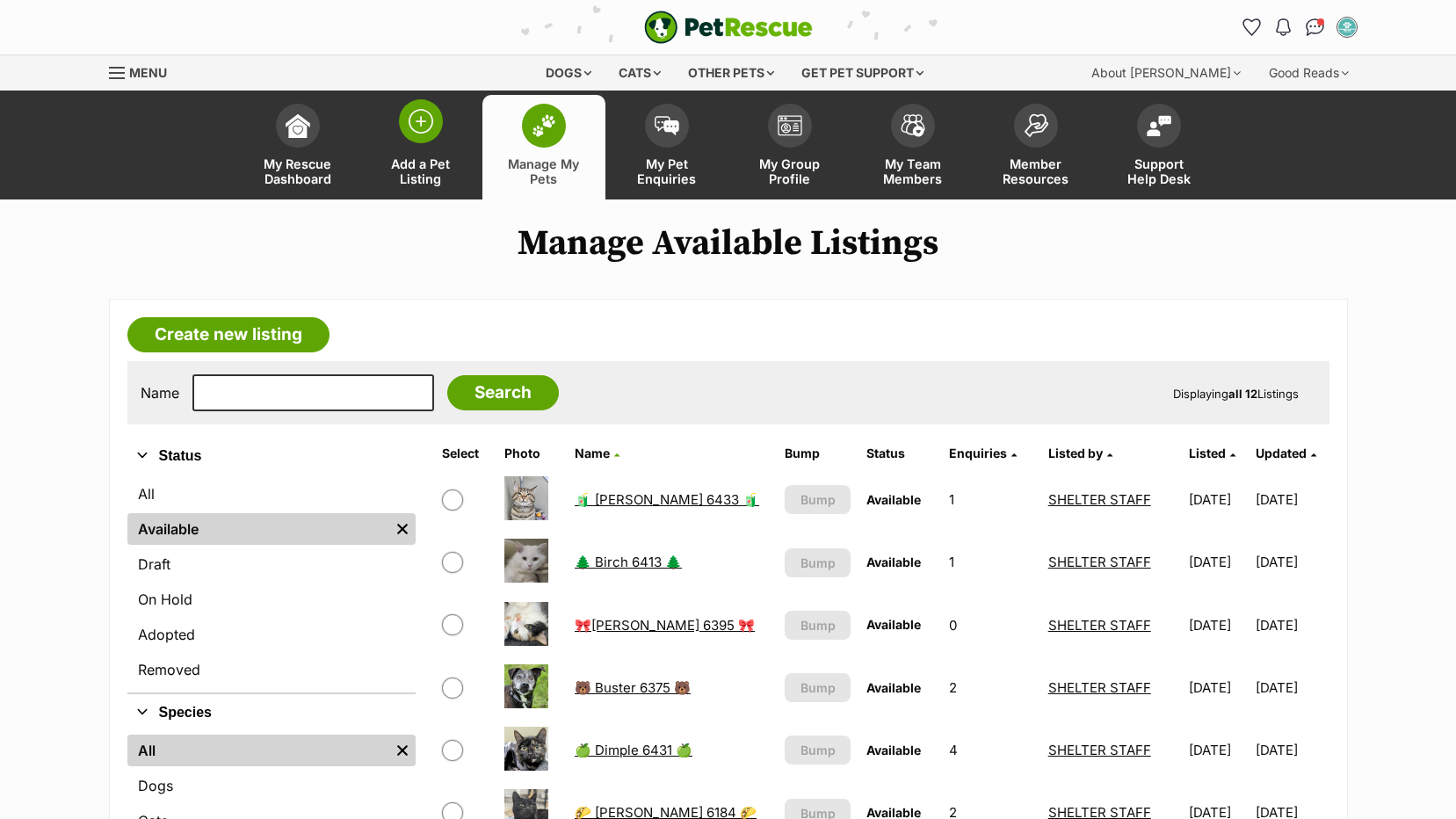
click at [420, 173] on span "Add a Pet Listing" at bounding box center [421, 171] width 79 height 30
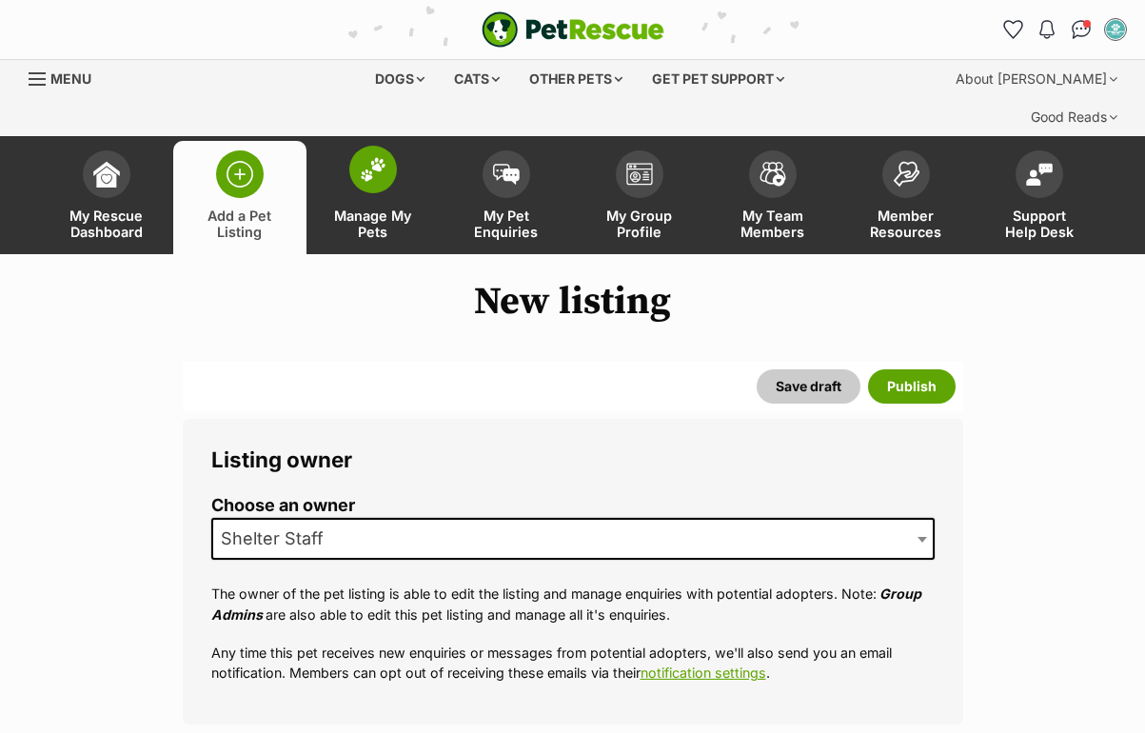
click at [381, 207] on span "Manage My Pets" at bounding box center [373, 223] width 86 height 32
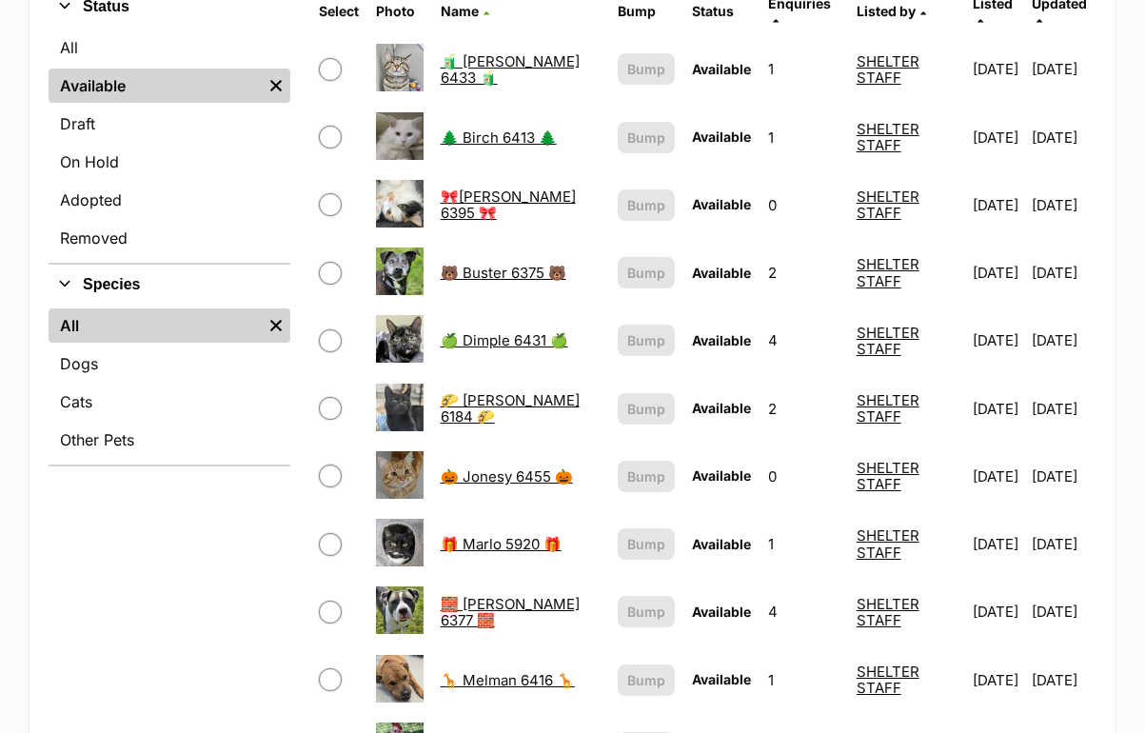
scroll to position [285, 0]
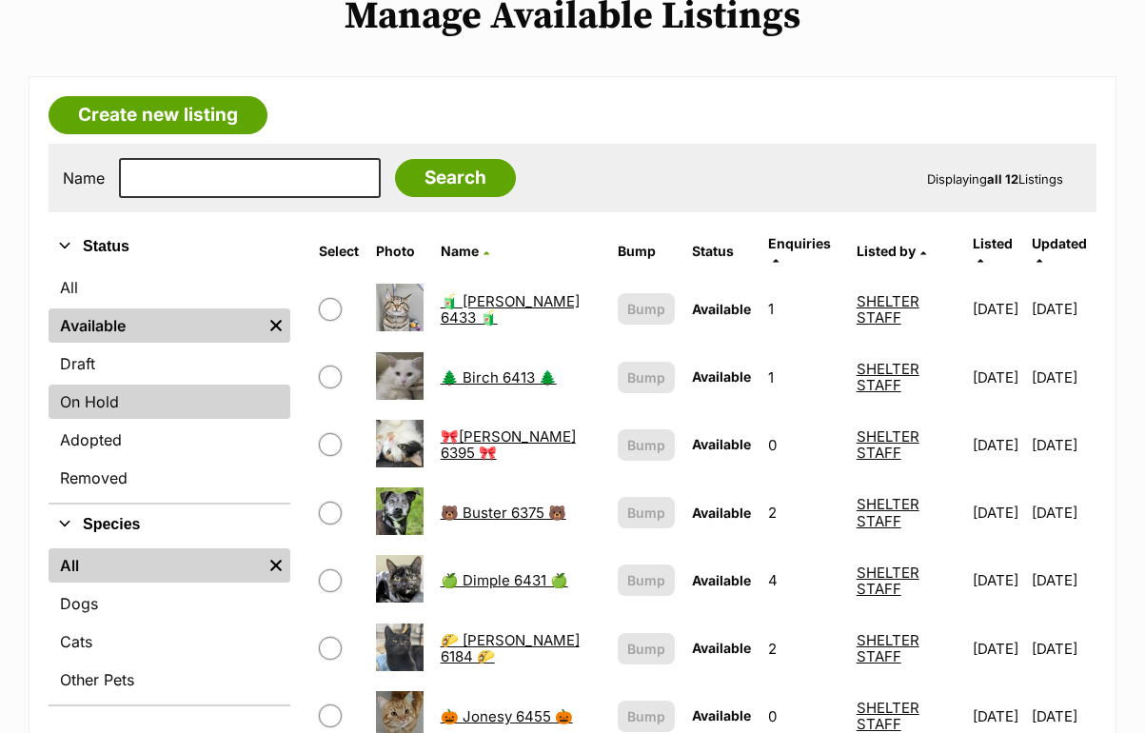
click at [91, 384] on link "On Hold" at bounding box center [170, 401] width 242 height 34
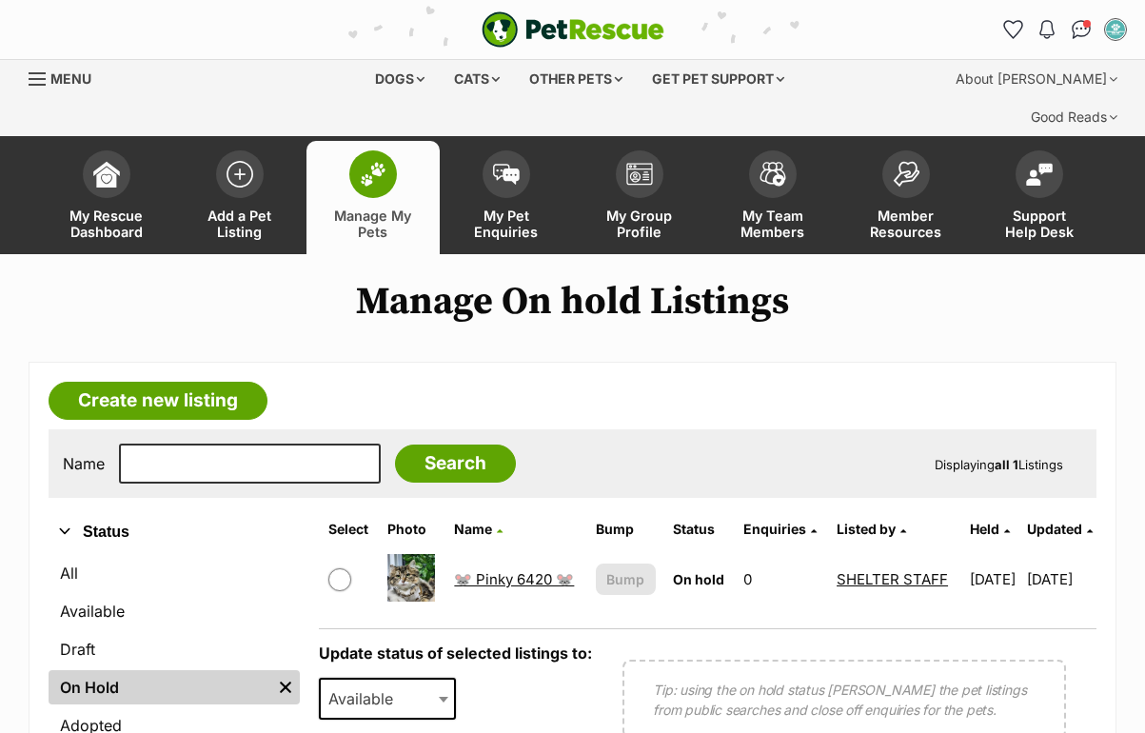
click at [489, 570] on link "🐭 Pinky 6420 🐭" at bounding box center [514, 579] width 120 height 18
click at [490, 570] on link "🐭 Pinky 6420 🐭" at bounding box center [514, 579] width 120 height 18
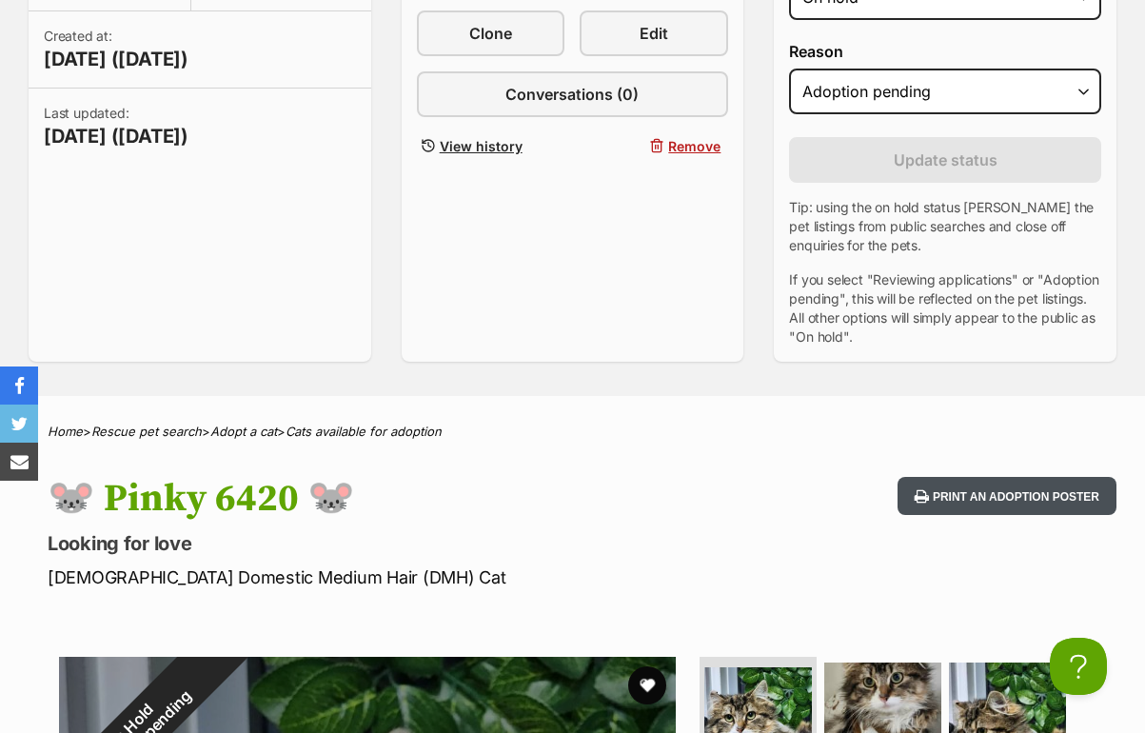
click at [977, 477] on button "Print an adoption poster" at bounding box center [1006, 496] width 219 height 39
